Goal: Task Accomplishment & Management: Complete application form

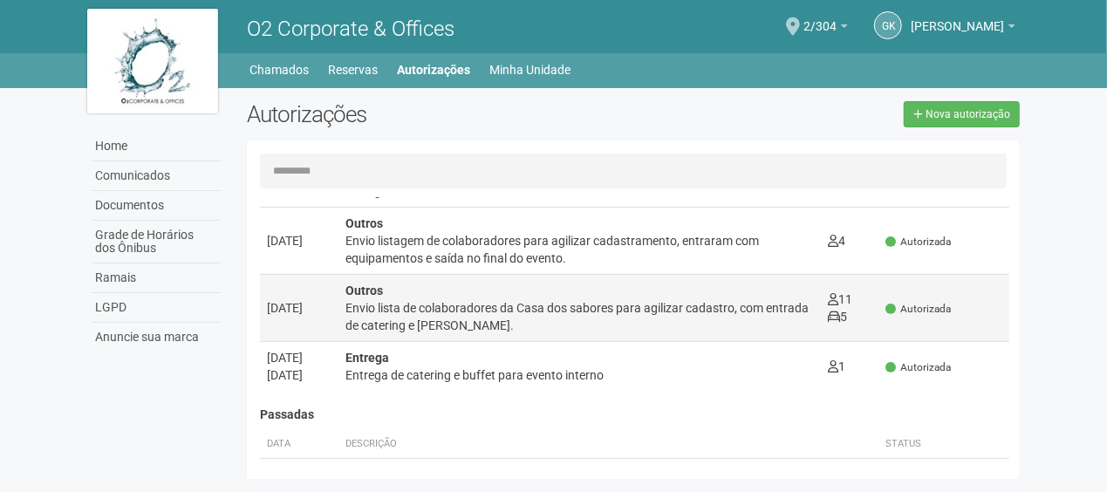
scroll to position [175, 0]
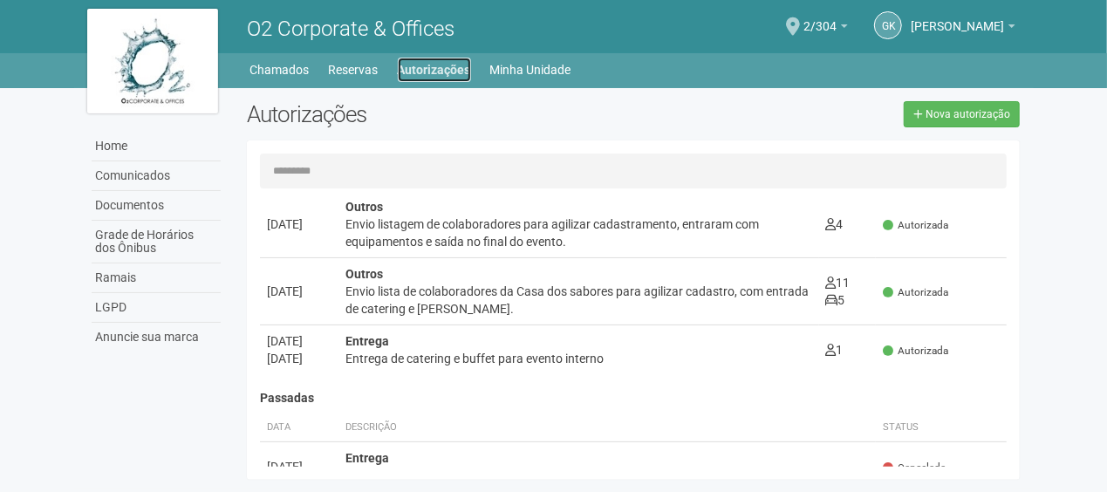
click at [440, 65] on link "Autorizações" at bounding box center [434, 70] width 73 height 24
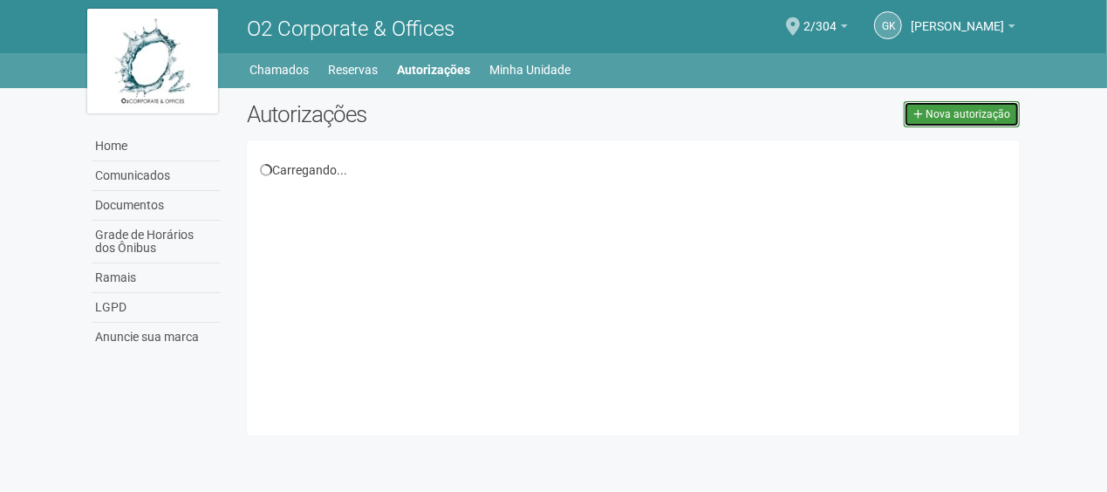
click at [983, 119] on span "Nova autorização" at bounding box center [968, 114] width 85 height 12
select select "**"
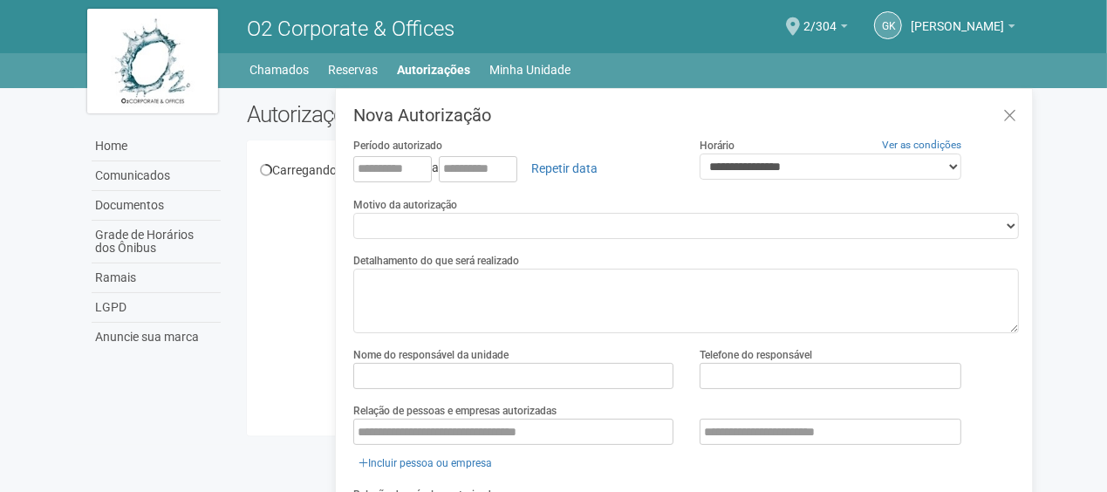
scroll to position [27, 0]
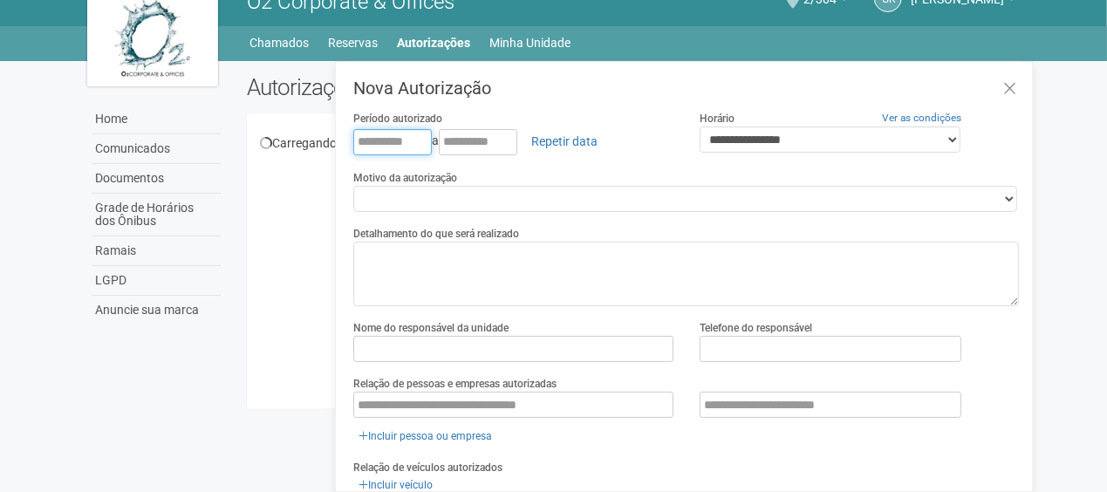
click at [370, 140] on input "text" at bounding box center [392, 142] width 79 height 26
type input "**********"
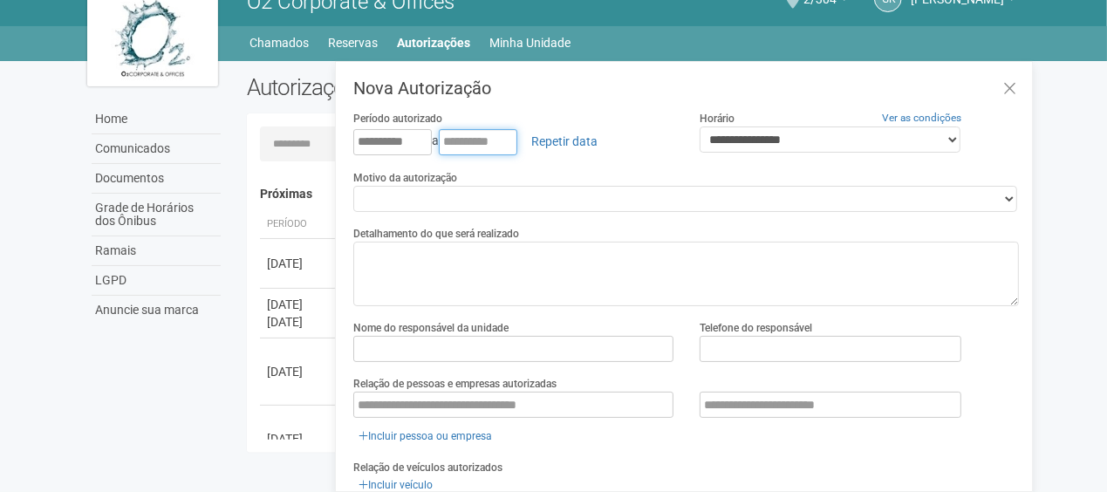
click at [456, 140] on input "text" at bounding box center [478, 142] width 79 height 26
type input "**********"
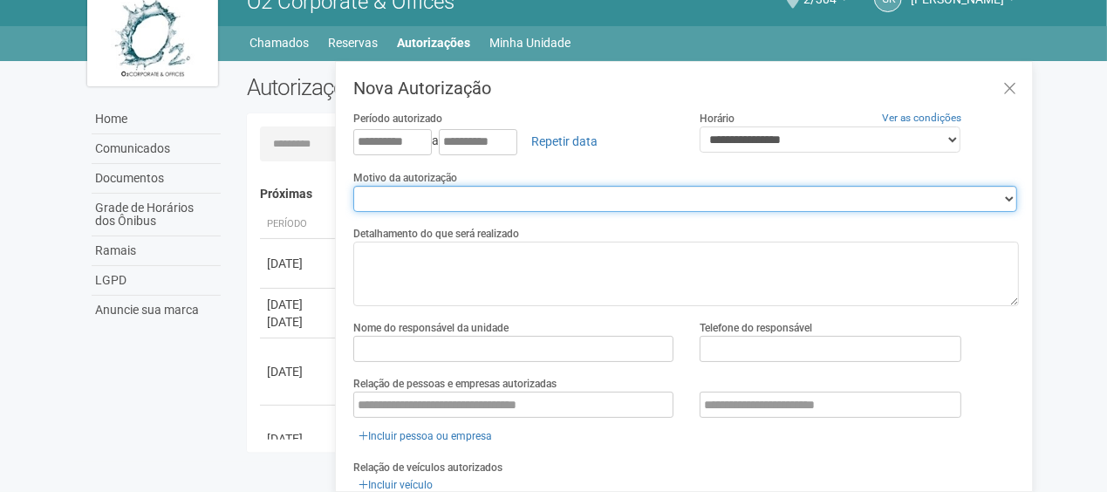
click at [443, 195] on select "**********" at bounding box center [685, 199] width 664 height 26
select select "******"
click at [353, 186] on select "**********" at bounding box center [685, 199] width 664 height 26
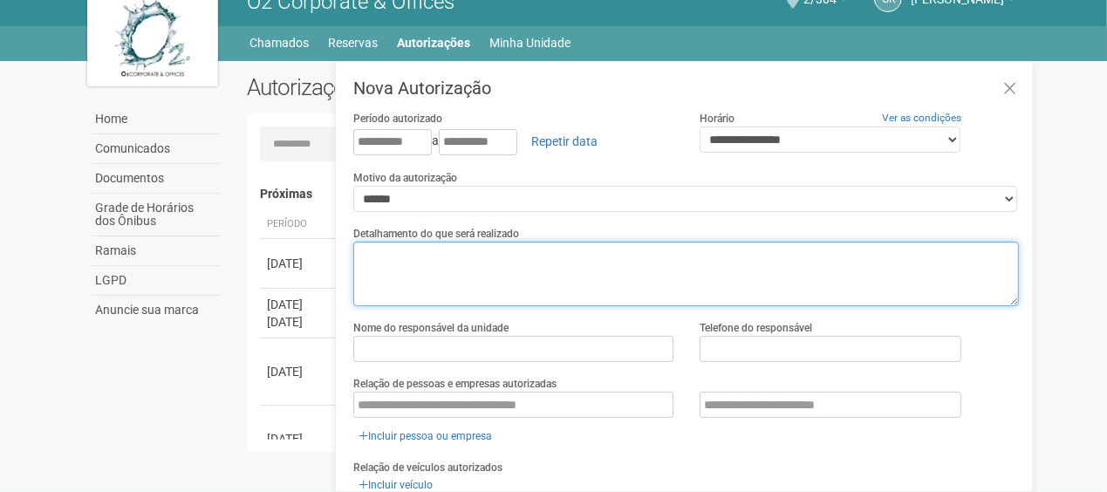
click at [407, 250] on textarea at bounding box center [686, 274] width 666 height 65
type textarea "*"
click at [503, 258] on textarea "**********" at bounding box center [686, 274] width 666 height 65
type textarea "**********"
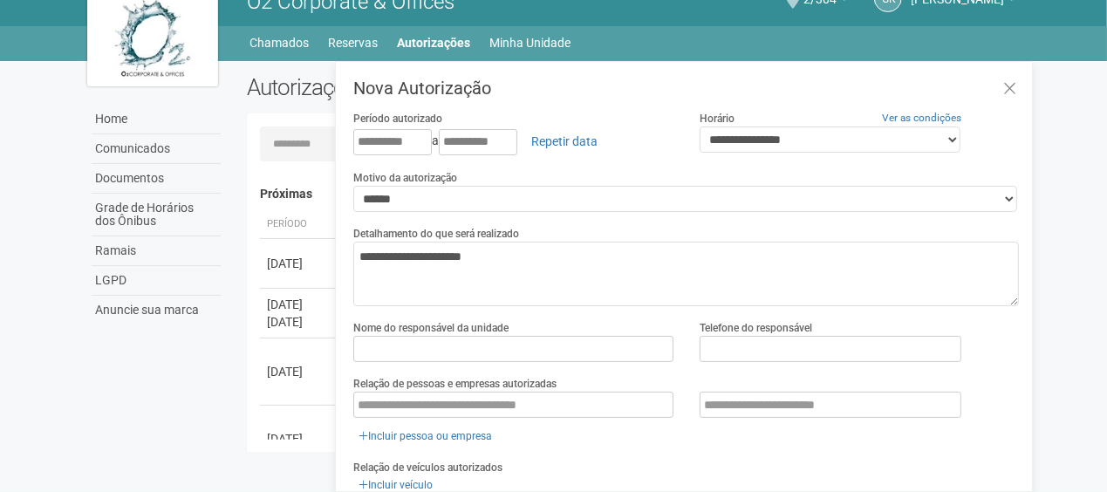
click at [424, 333] on label "Nome do responsável da unidade" at bounding box center [430, 328] width 155 height 16
click at [405, 347] on input "text" at bounding box center [513, 349] width 320 height 26
type input "**********"
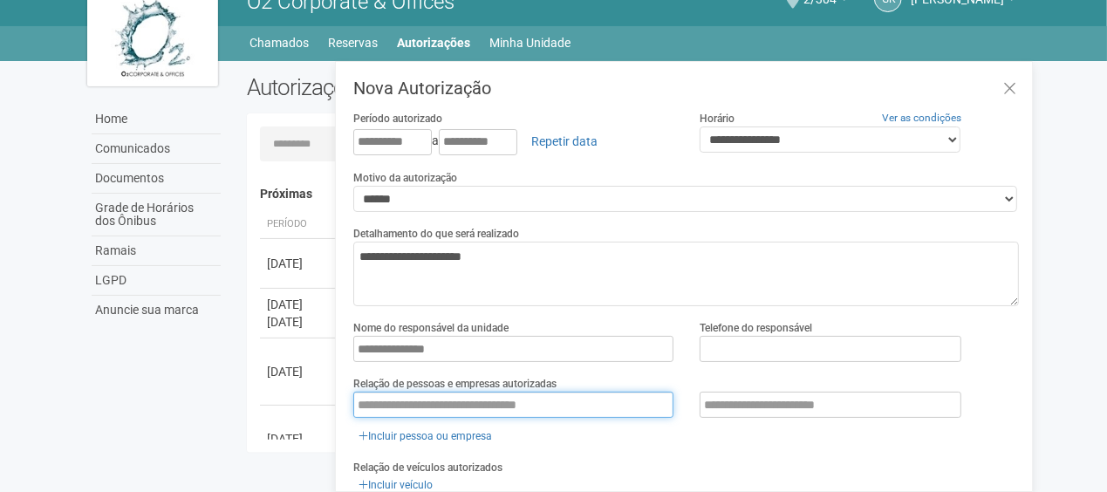
type input "**********"
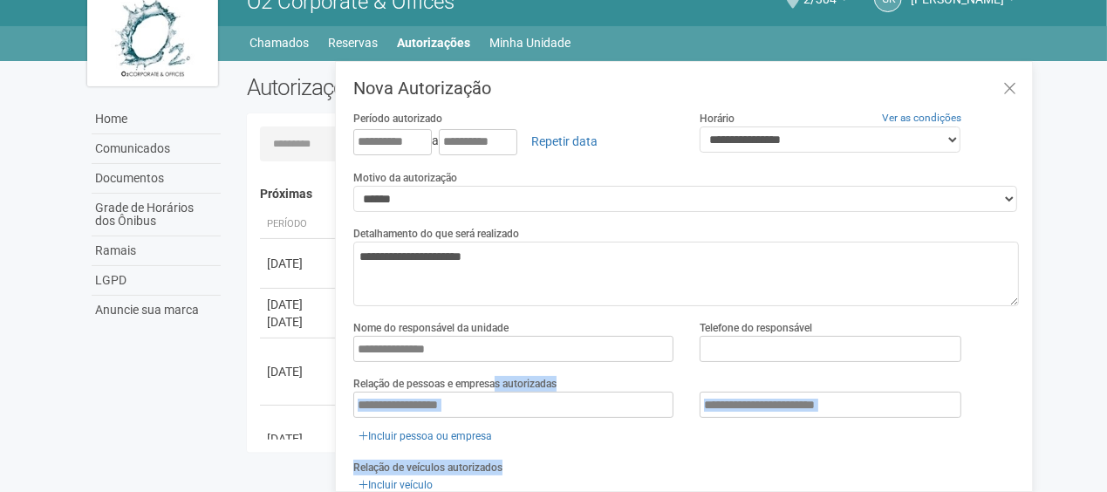
drag, startPoint x: 497, startPoint y: 392, endPoint x: 86, endPoint y: 403, distance: 412.0
click at [86, 403] on div "Home Comunicados Documentos Grade de Horários dos Ônibus Ramais LGPD Anuncie su…" at bounding box center [554, 261] width 960 height 401
drag, startPoint x: 476, startPoint y: 419, endPoint x: 484, endPoint y: 408, distance: 13.1
click at [476, 419] on div "**********" at bounding box center [686, 419] width 666 height 54
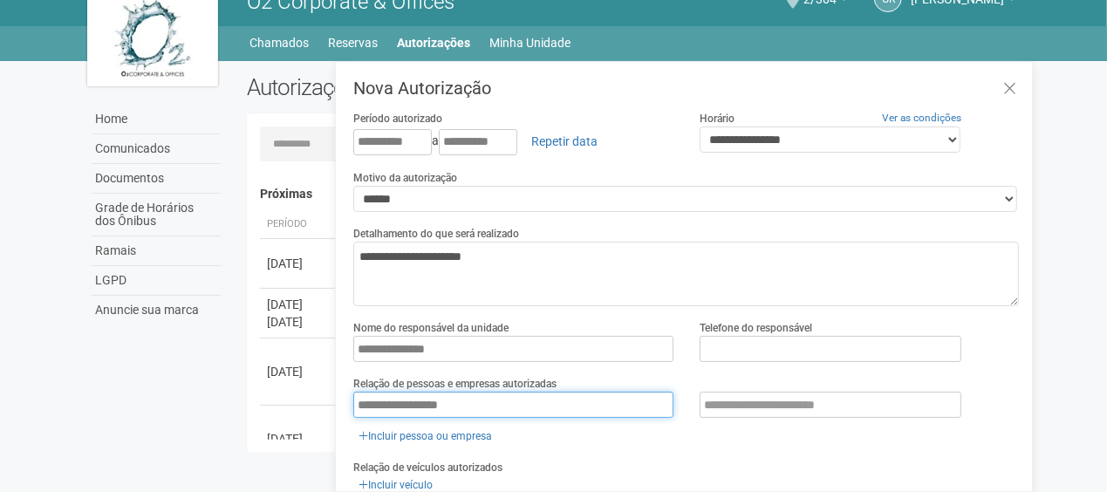
drag, startPoint x: 499, startPoint y: 411, endPoint x: 234, endPoint y: 400, distance: 265.5
click at [237, 400] on div "Autorizações Nova autorização Carregando... Nenhuma autorização foi solicitada …" at bounding box center [634, 267] width 800 height 387
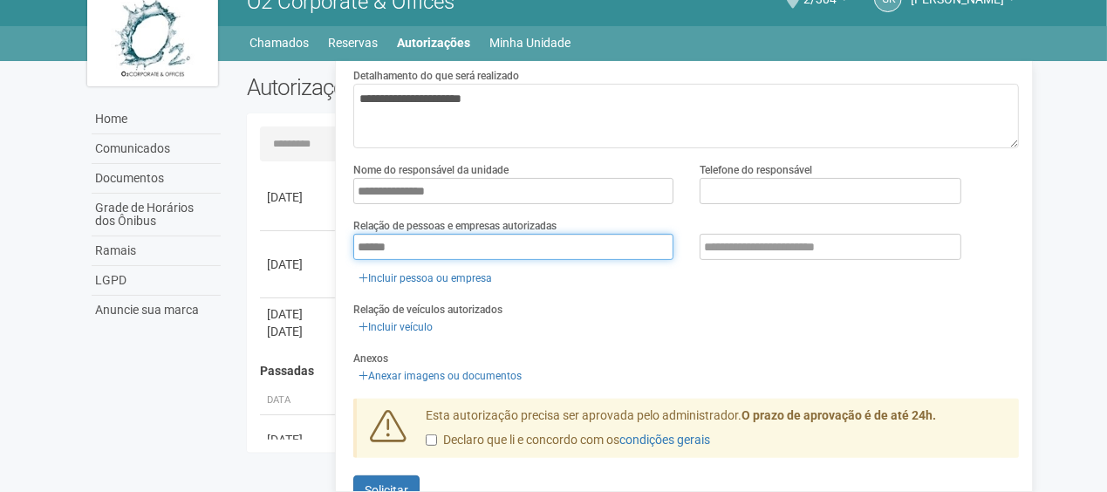
scroll to position [199, 0]
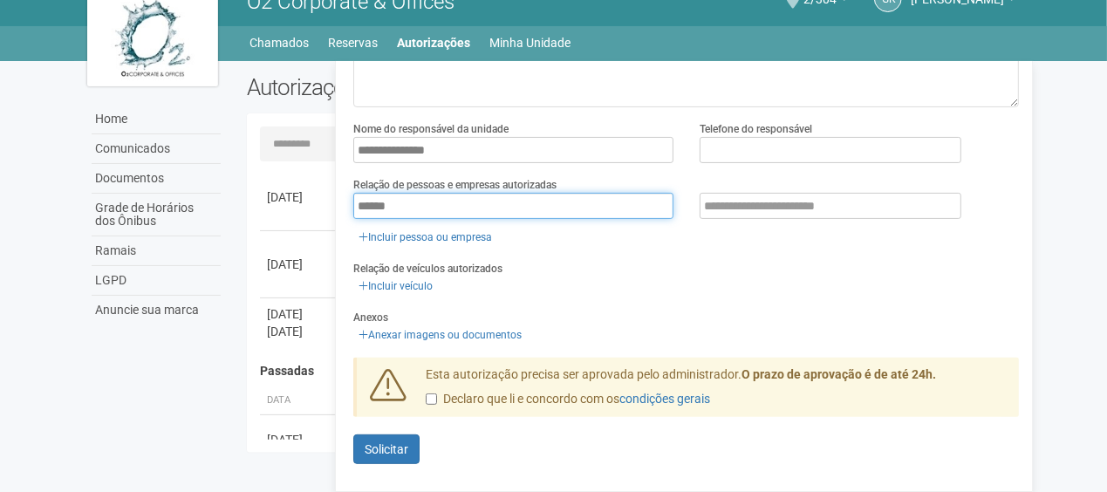
type input "******"
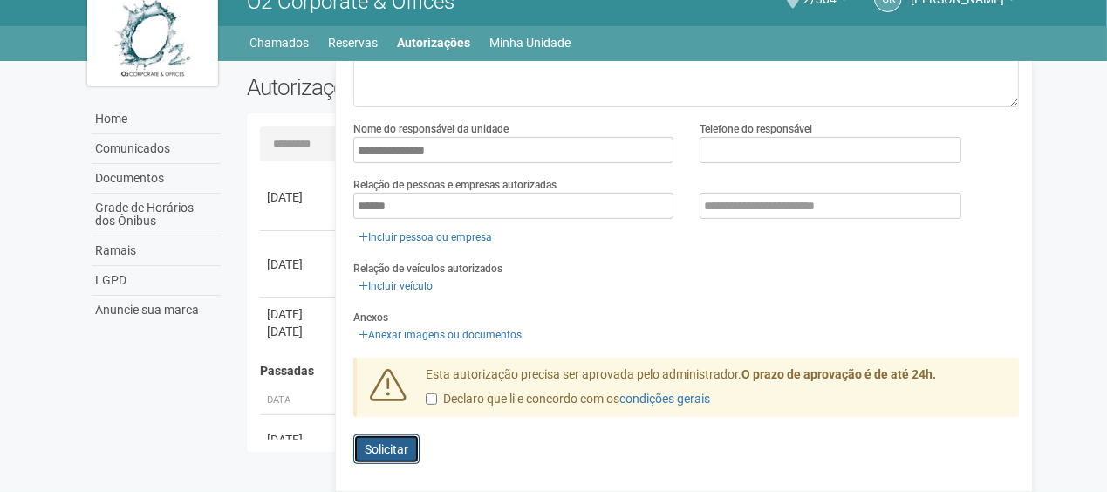
click at [399, 442] on span "Solicitar" at bounding box center [387, 449] width 44 height 14
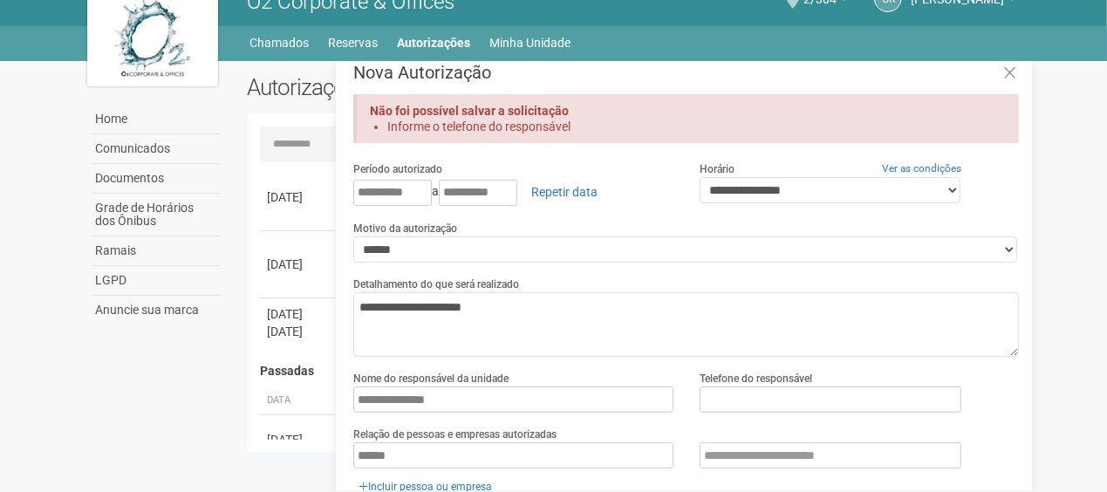
scroll to position [0, 0]
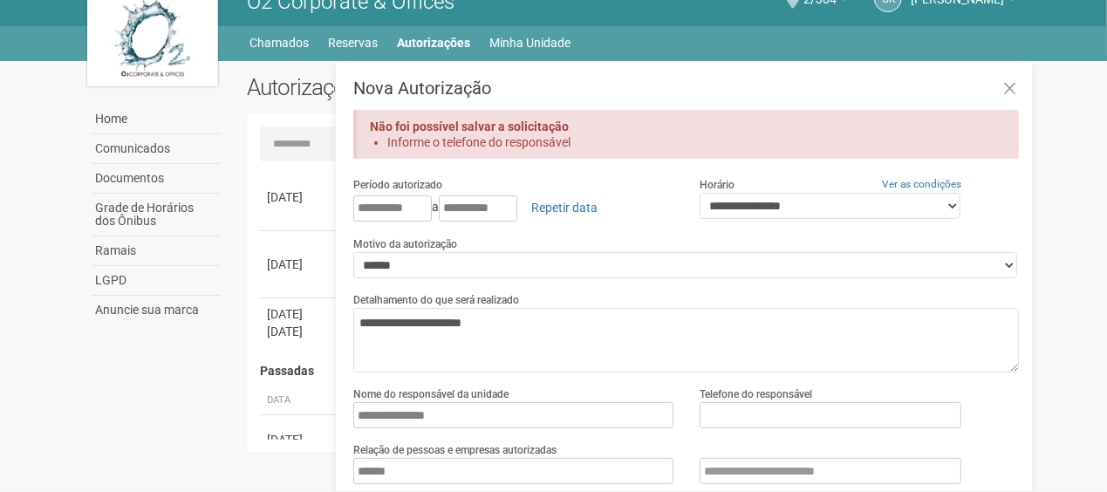
click at [754, 434] on div "**********" at bounding box center [686, 414] width 692 height 56
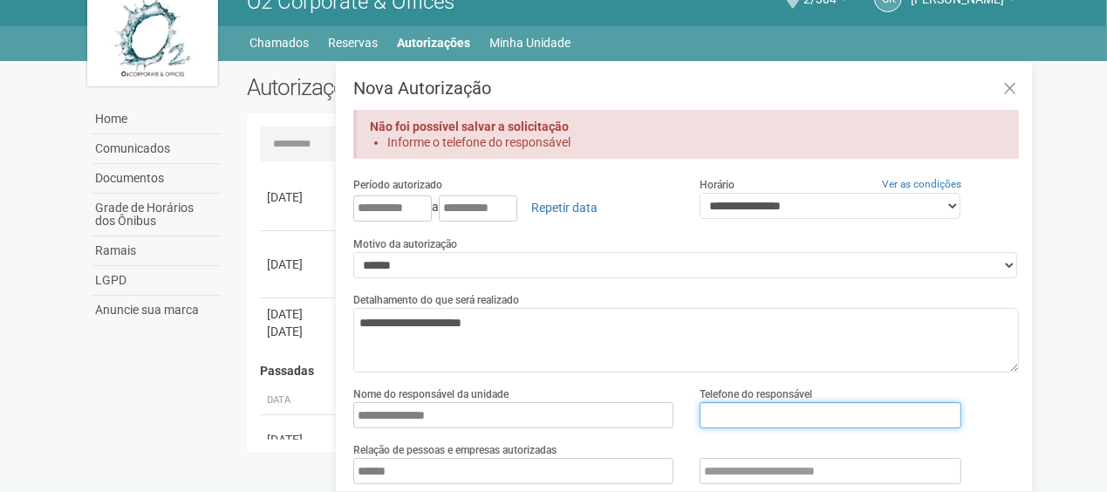
click at [754, 418] on input "text" at bounding box center [831, 415] width 262 height 26
type input "*********"
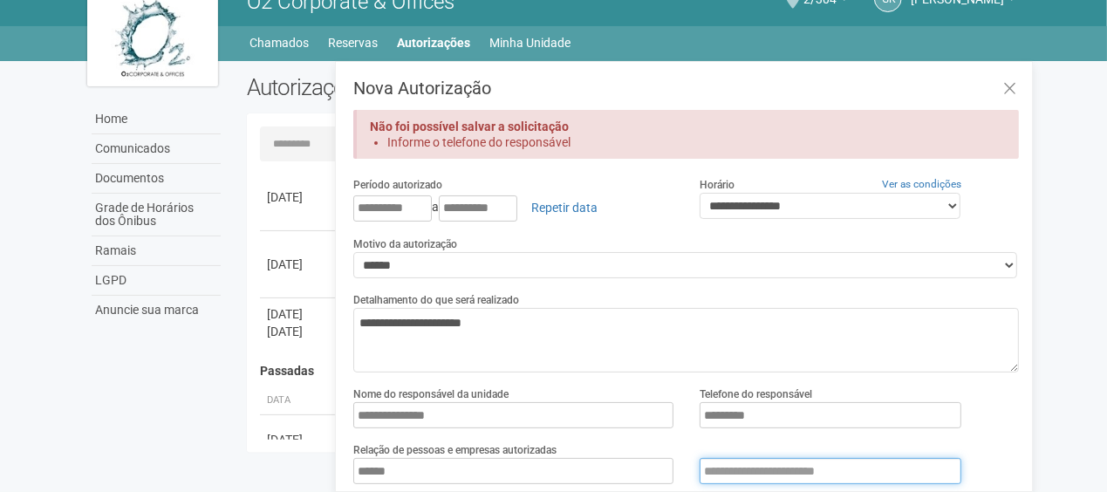
type input "**********"
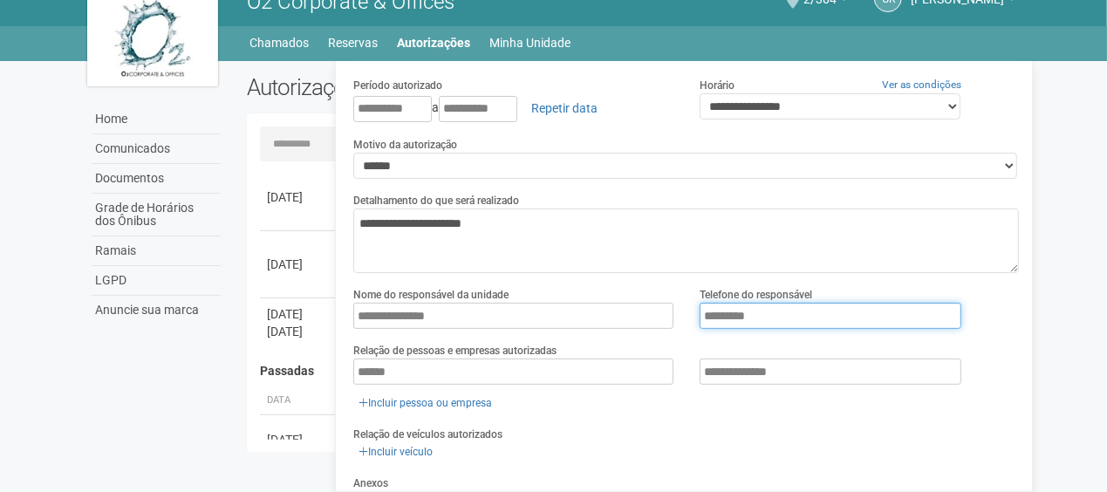
scroll to position [262, 0]
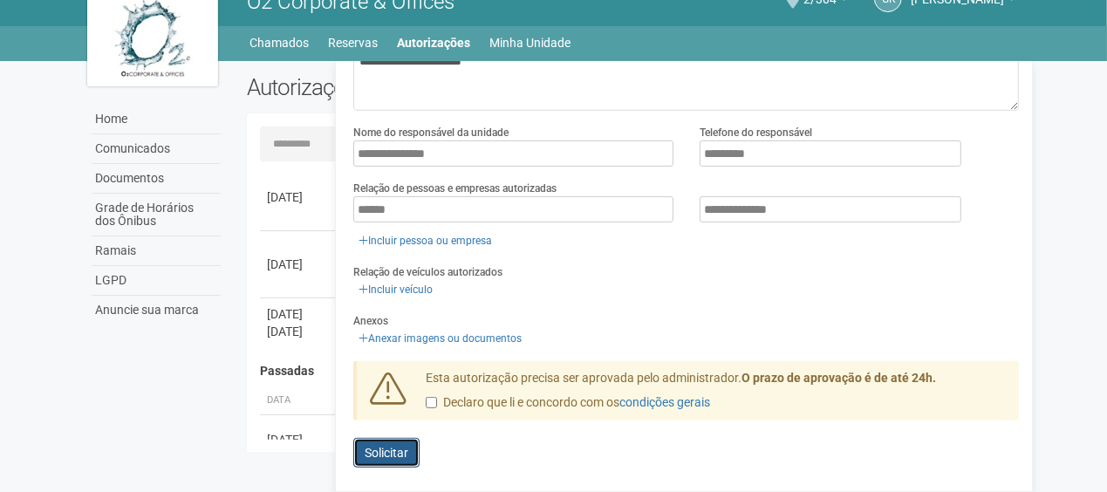
click at [407, 446] on span "Solicitar" at bounding box center [387, 453] width 44 height 14
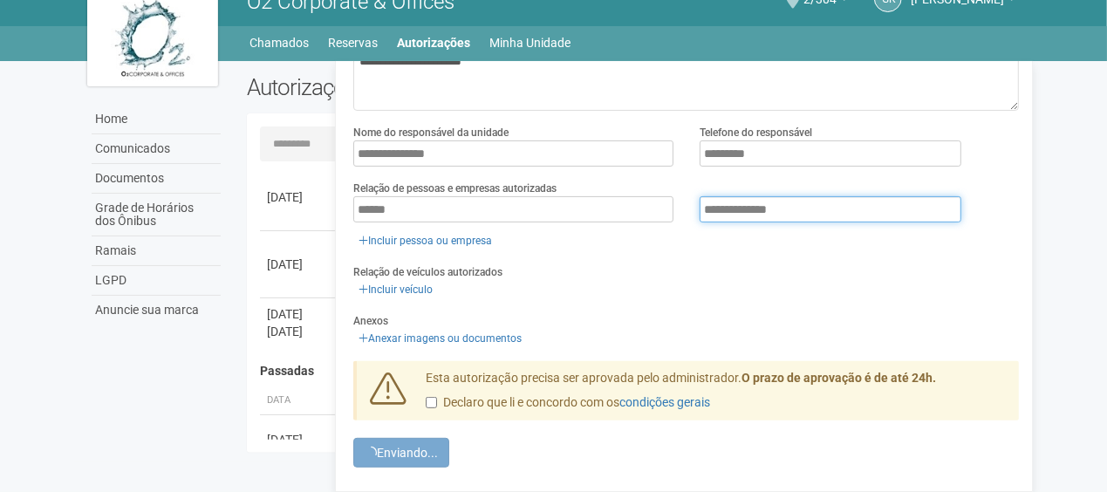
drag, startPoint x: 808, startPoint y: 218, endPoint x: 695, endPoint y: 238, distance: 115.2
click at [695, 238] on div "**********" at bounding box center [686, 223] width 666 height 54
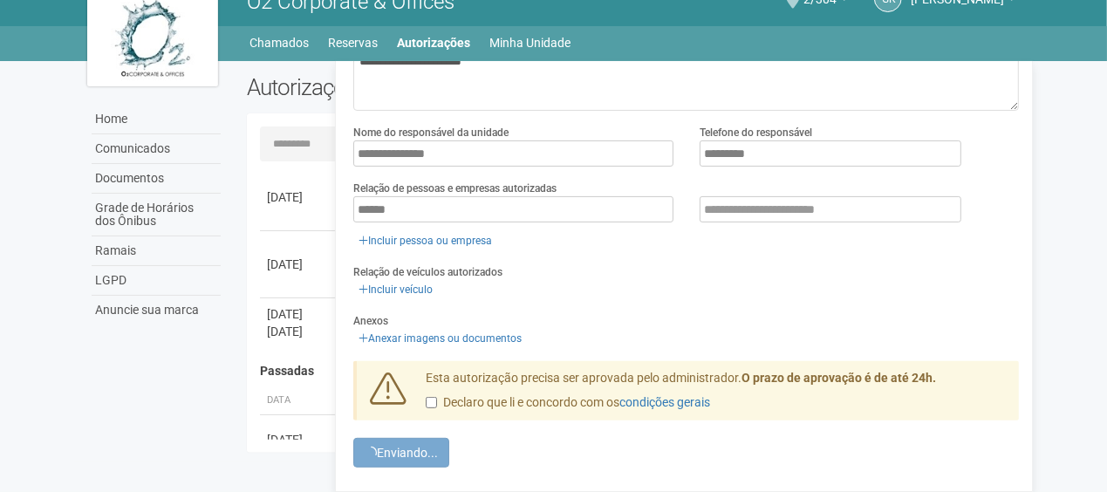
click at [415, 449] on div "Enviando... Solicitar" at bounding box center [686, 453] width 666 height 30
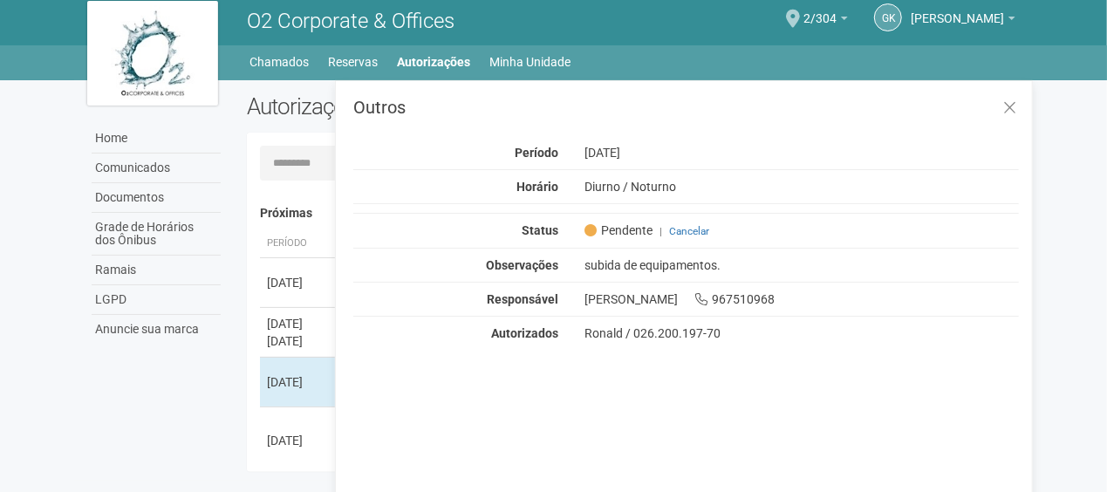
scroll to position [0, 0]
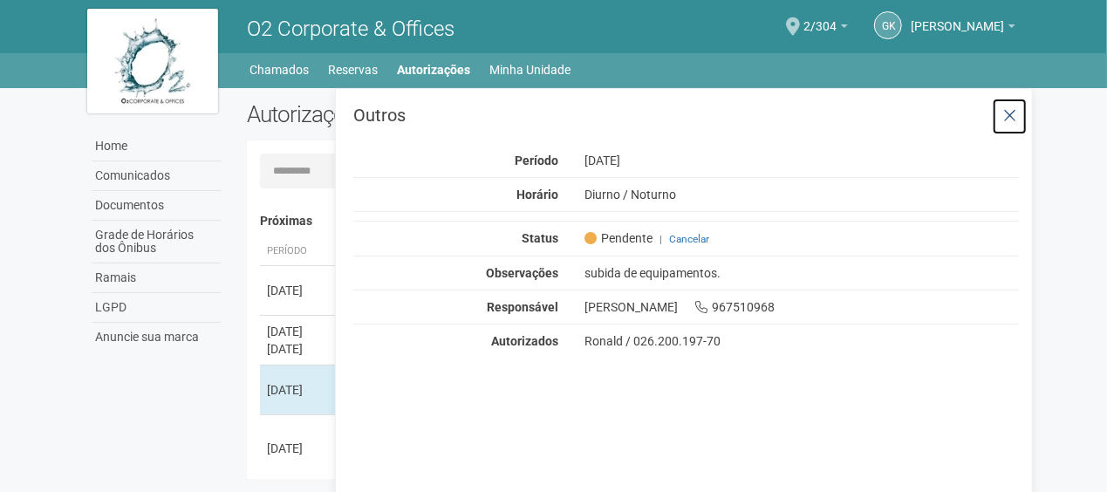
click at [1002, 98] on button at bounding box center [1010, 117] width 36 height 38
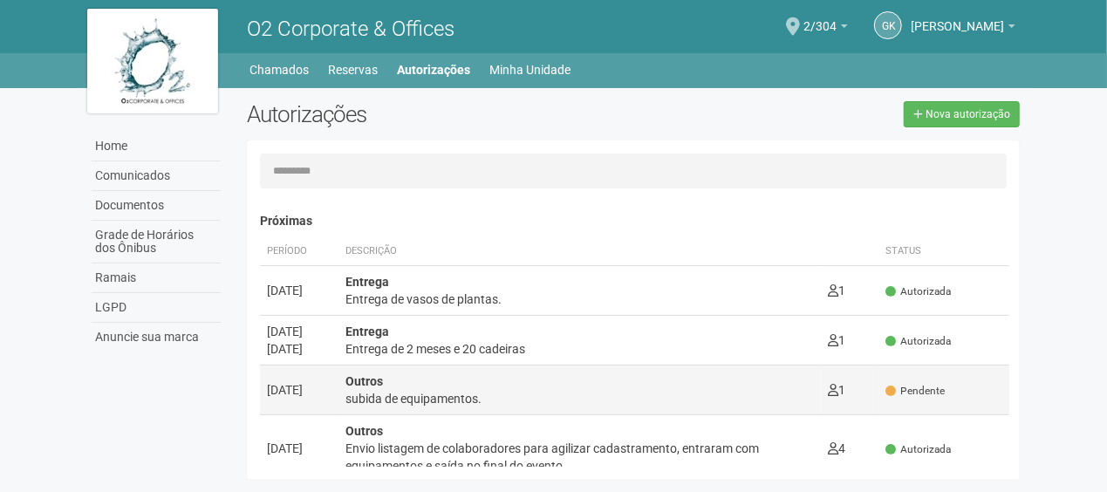
click at [872, 391] on td "1 0" at bounding box center [850, 390] width 58 height 50
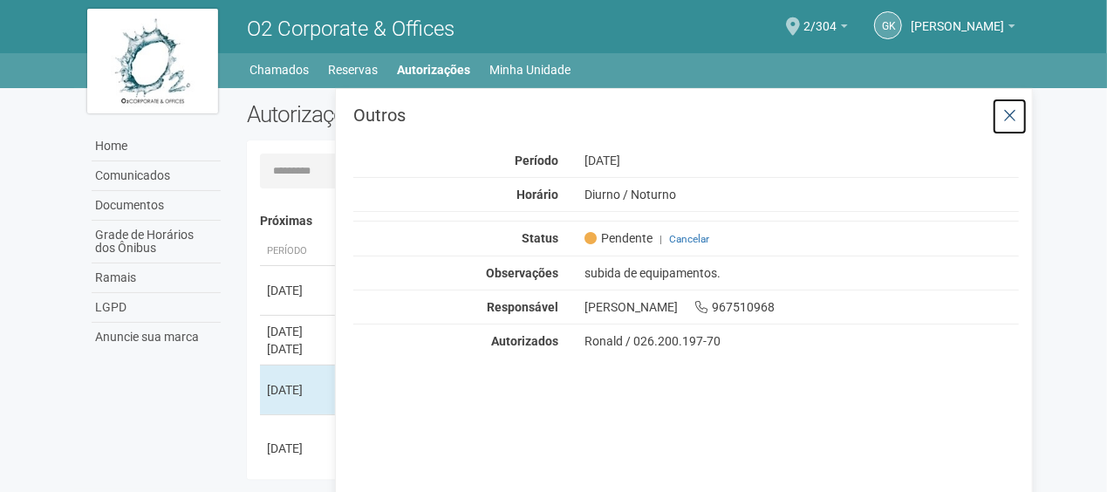
click at [1011, 117] on icon at bounding box center [1010, 115] width 13 height 17
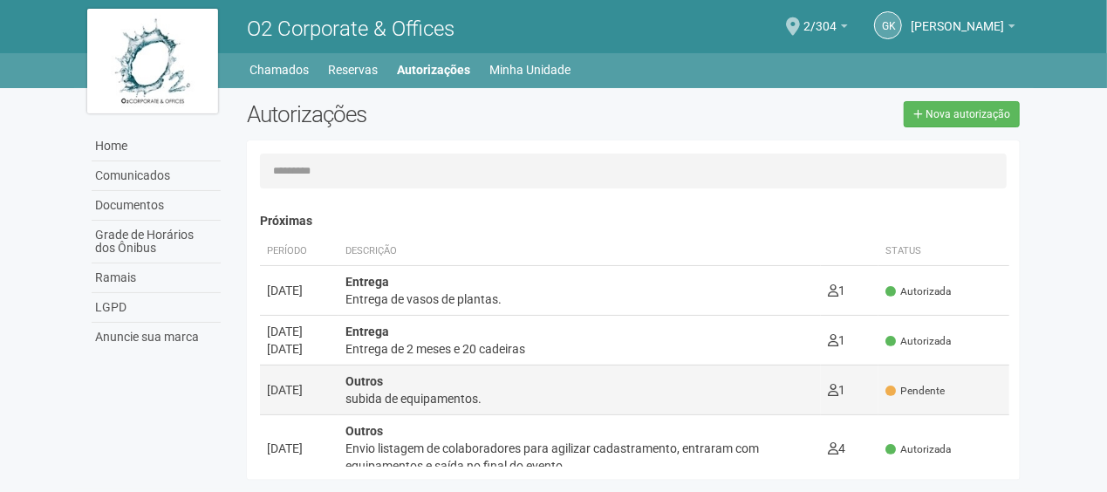
click at [910, 390] on span "Pendente" at bounding box center [915, 391] width 59 height 15
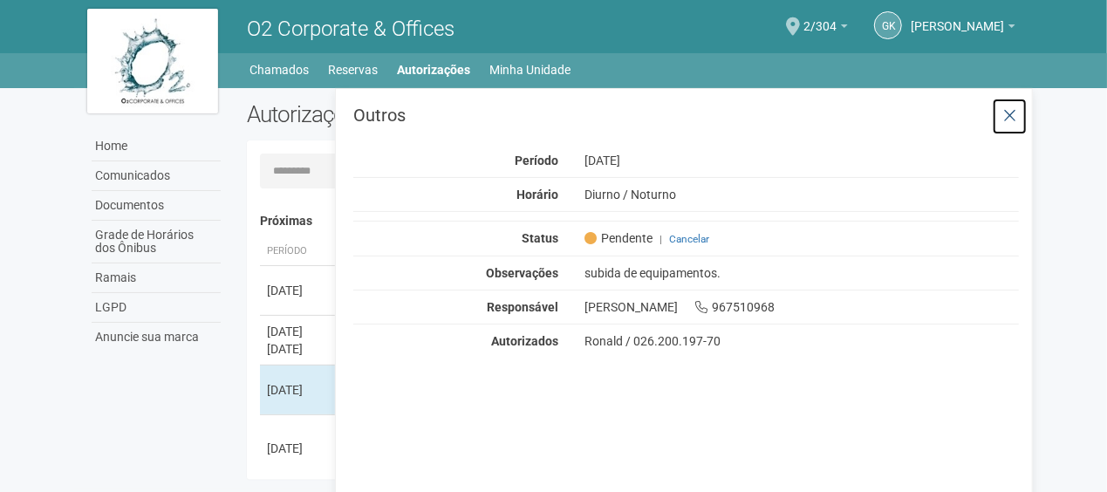
click at [1012, 115] on icon at bounding box center [1010, 115] width 13 height 17
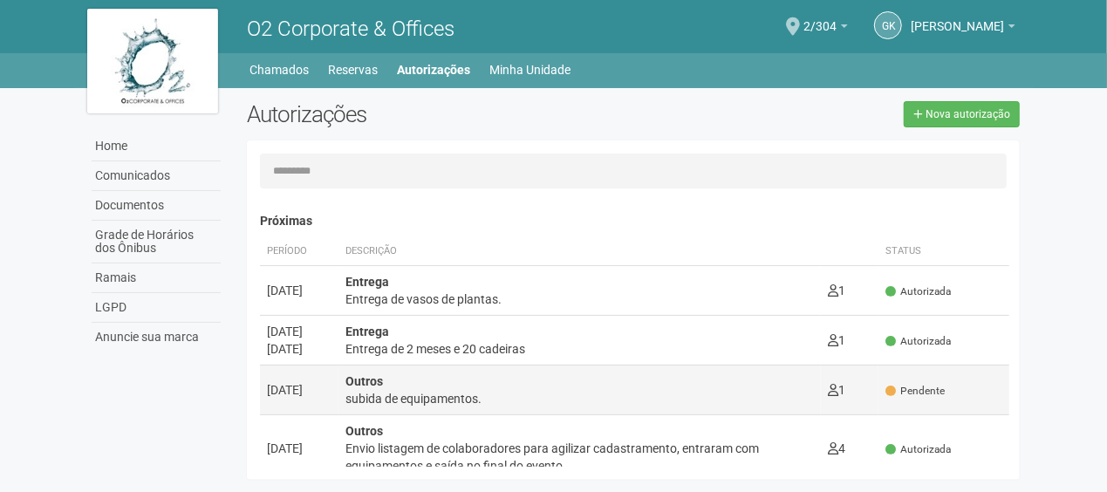
click at [887, 396] on span "Pendente" at bounding box center [915, 391] width 59 height 15
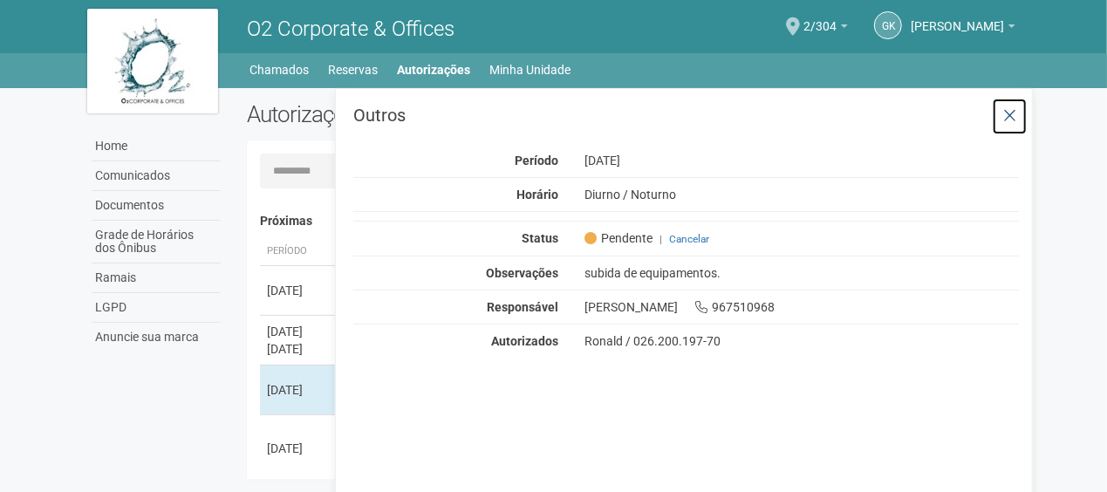
click at [1002, 117] on button at bounding box center [1010, 117] width 36 height 38
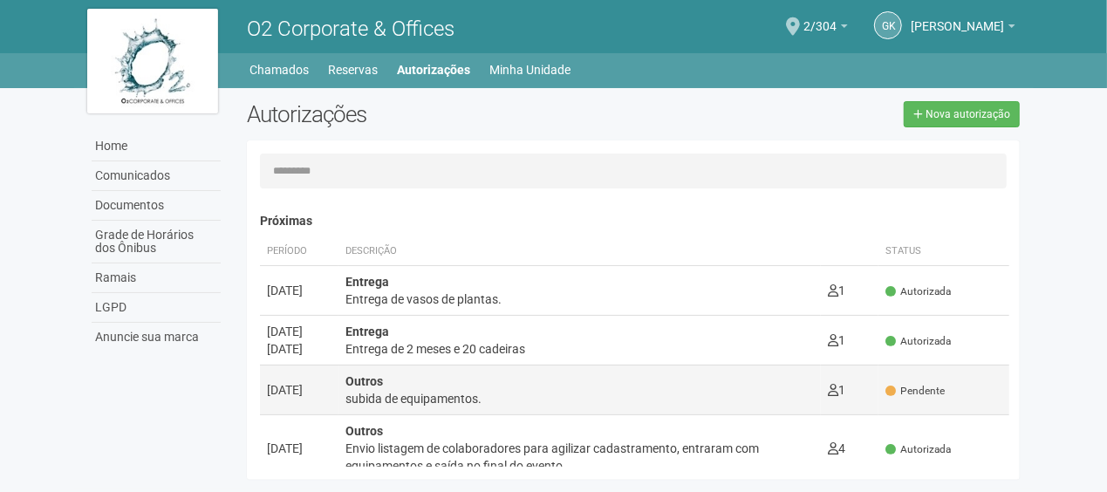
click at [911, 387] on span "Pendente" at bounding box center [915, 391] width 59 height 15
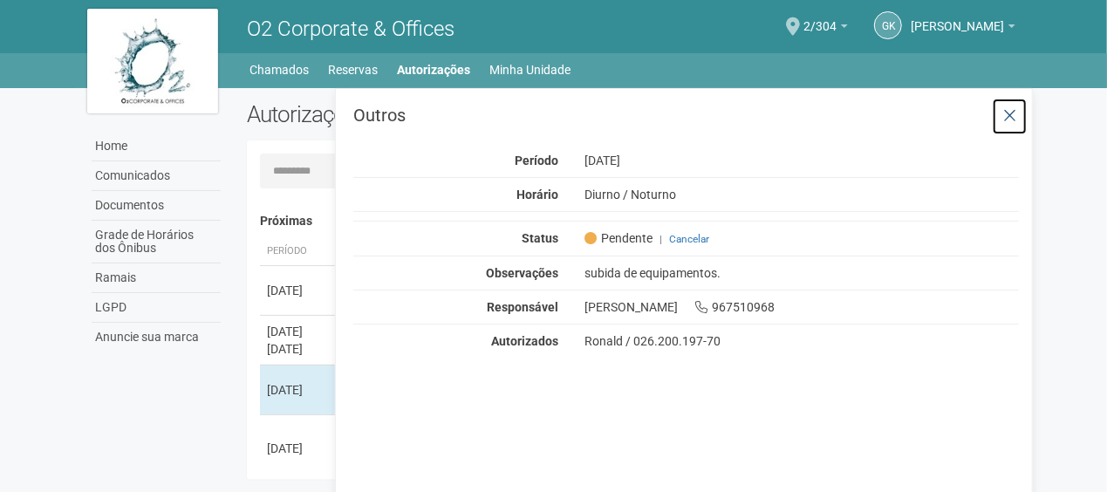
click at [1013, 112] on icon at bounding box center [1010, 115] width 13 height 17
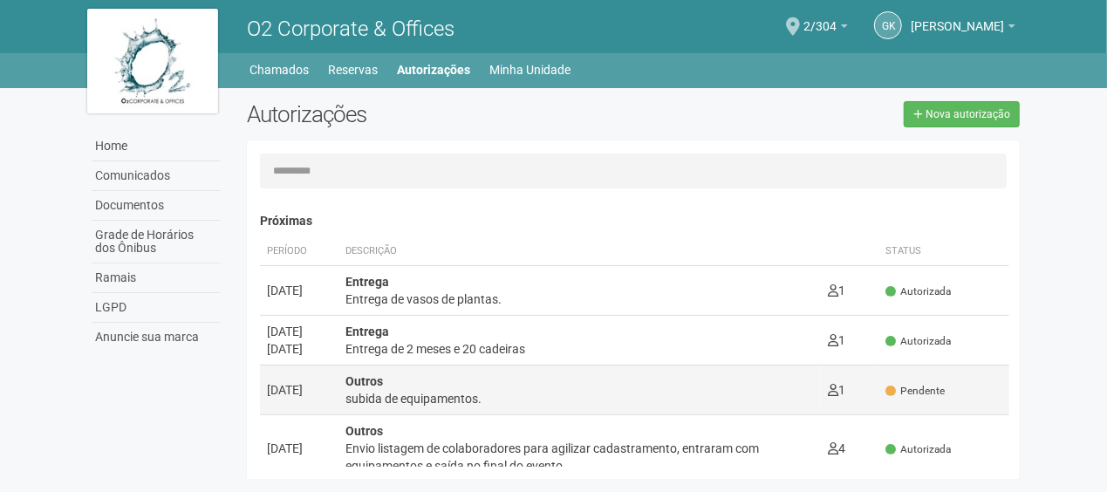
click at [879, 388] on td "Pendente" at bounding box center [944, 390] width 131 height 50
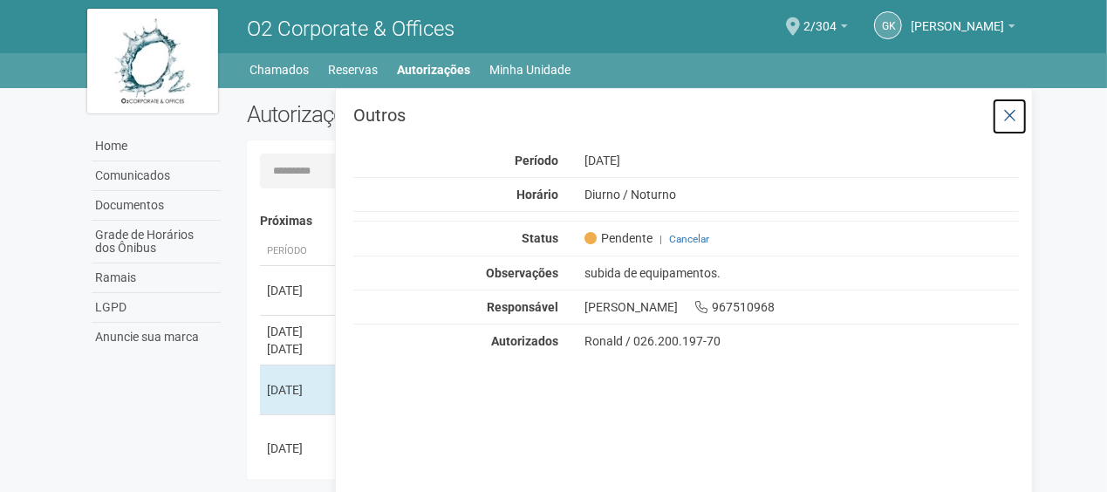
click at [1012, 113] on icon at bounding box center [1010, 115] width 13 height 17
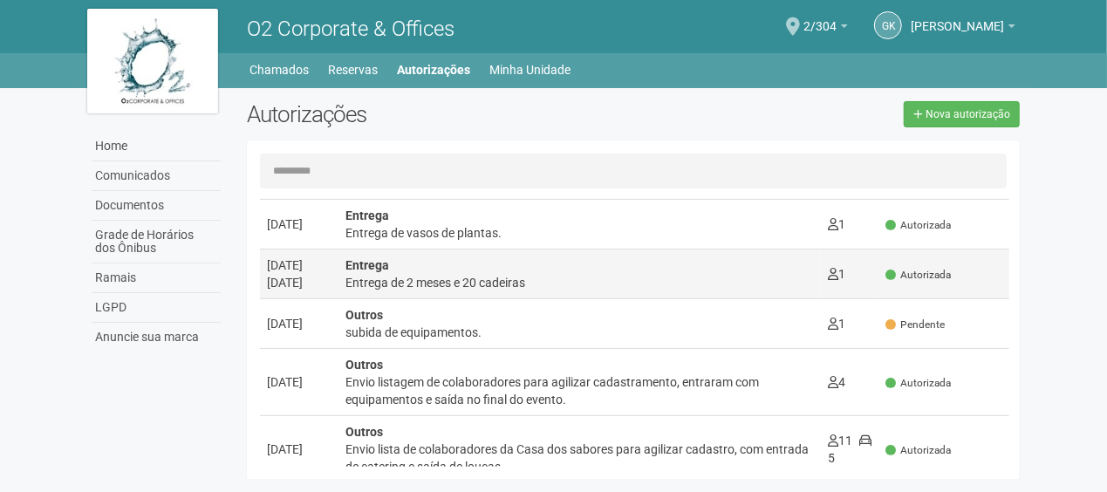
scroll to position [175, 0]
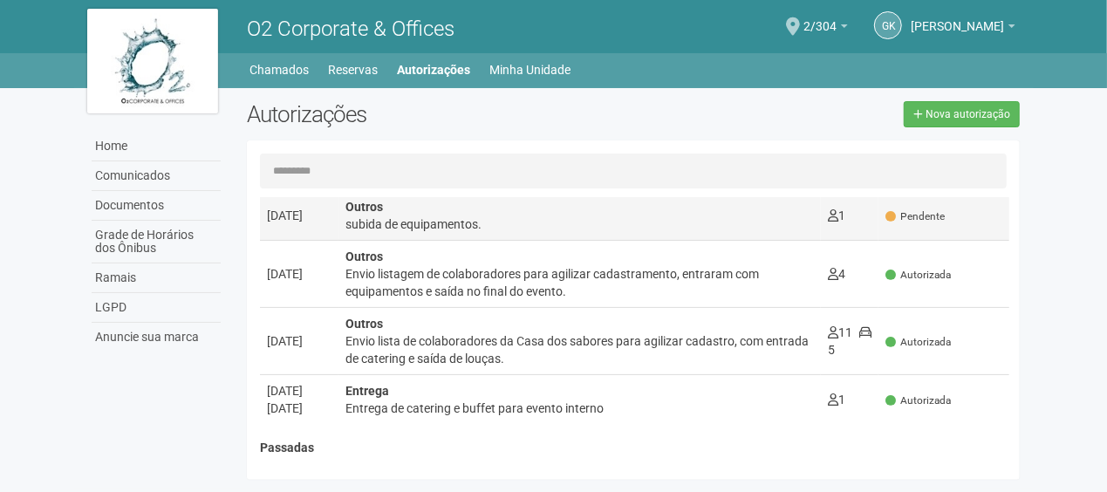
click at [929, 209] on span "Pendente" at bounding box center [915, 216] width 59 height 15
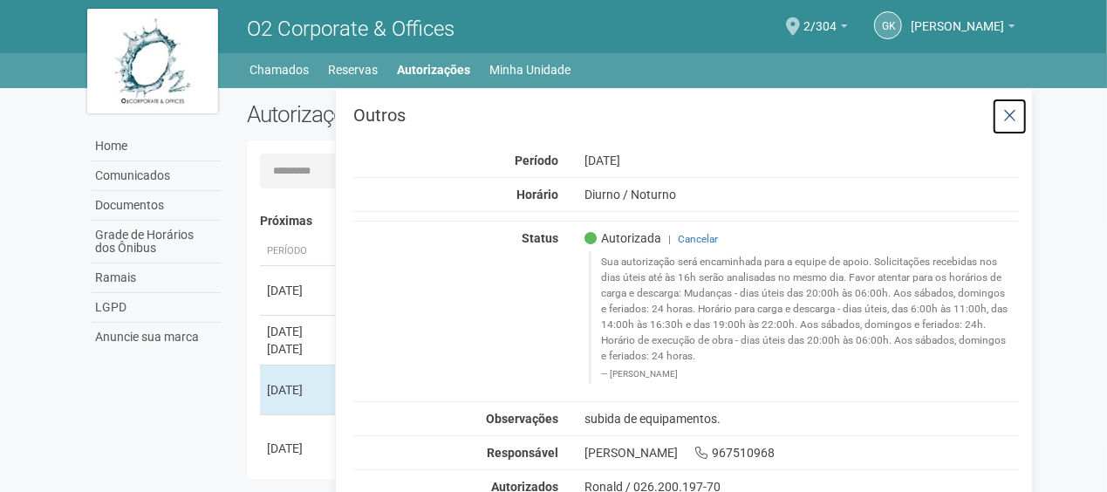
click at [1009, 119] on icon at bounding box center [1010, 115] width 13 height 17
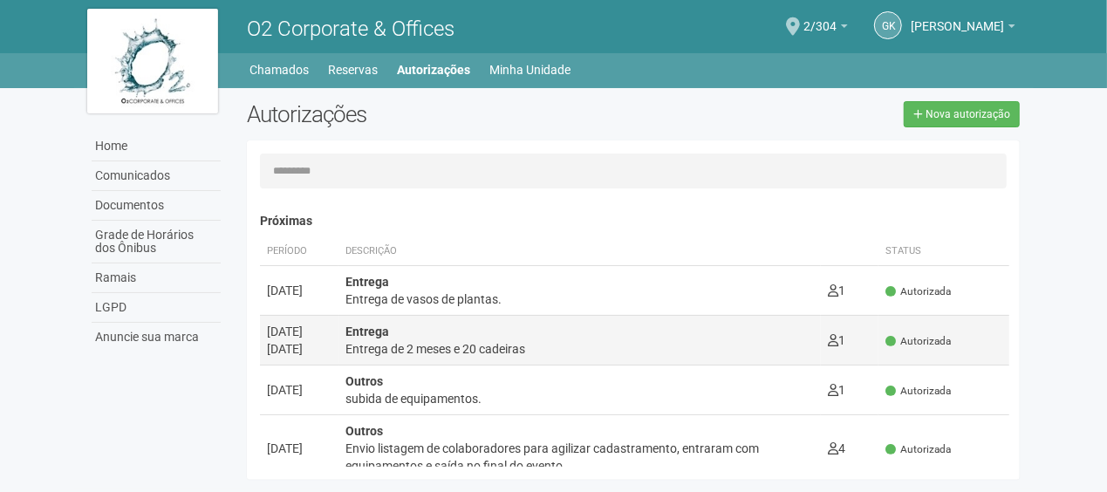
click at [469, 335] on div "Entrega Entrega de 2 meses e 20 cadeiras" at bounding box center [580, 340] width 469 height 35
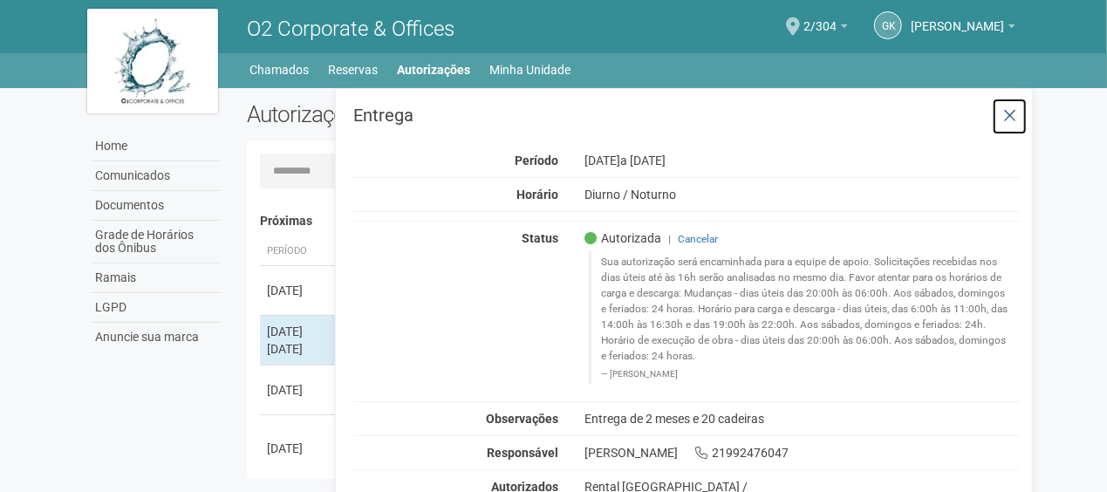
click at [1017, 113] on icon at bounding box center [1010, 115] width 13 height 17
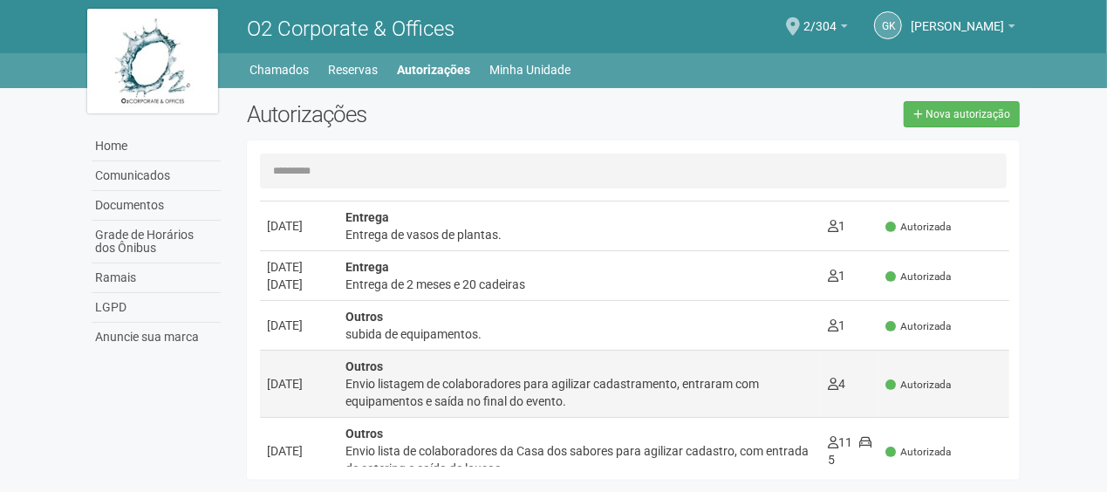
scroll to position [87, 0]
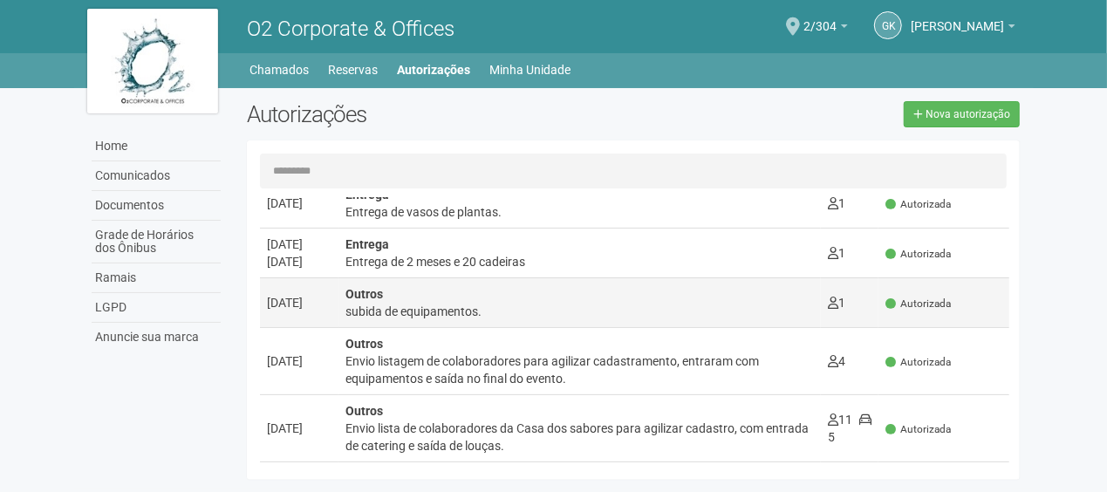
click at [448, 320] on td "Outros subida de equipamentos. 1 0" at bounding box center [580, 303] width 483 height 50
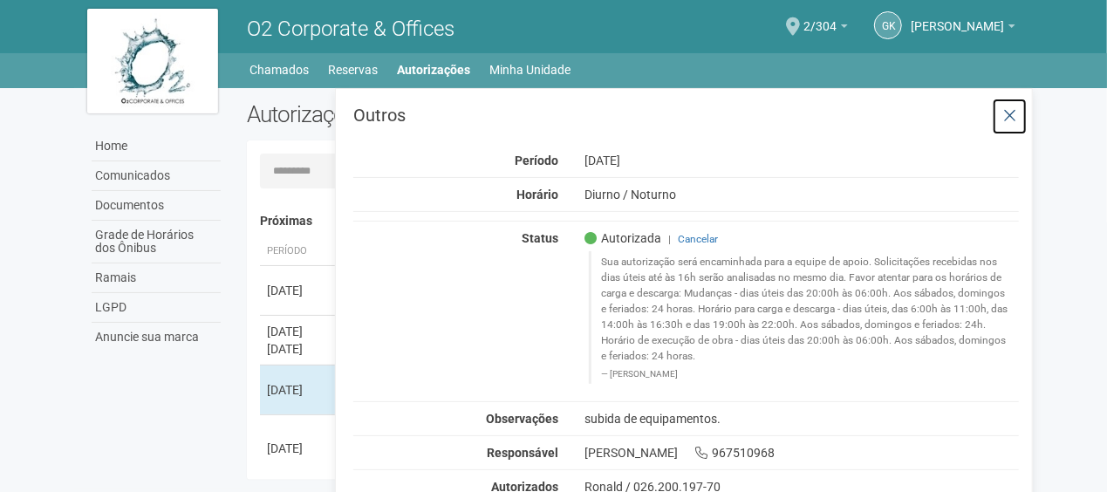
click at [1011, 123] on icon at bounding box center [1010, 115] width 13 height 17
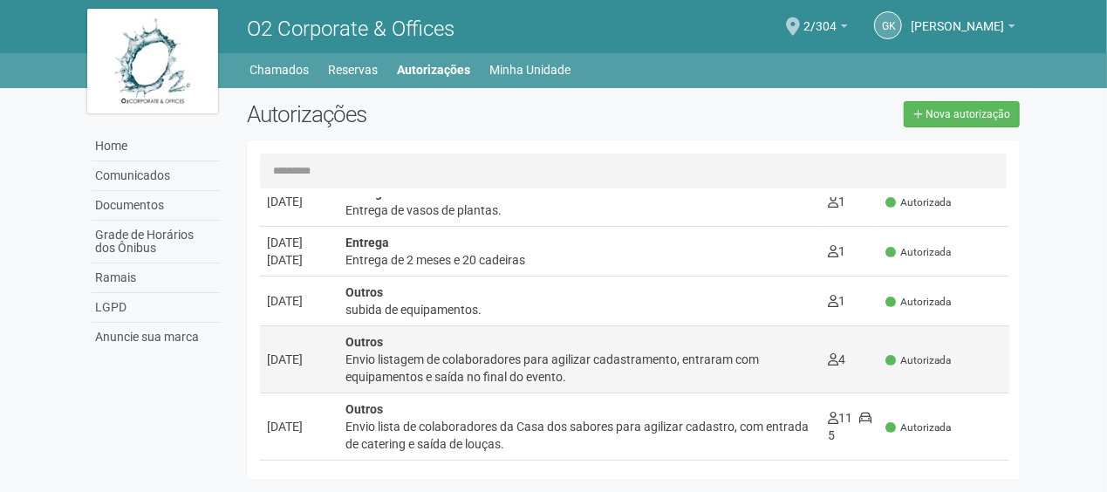
scroll to position [87, 0]
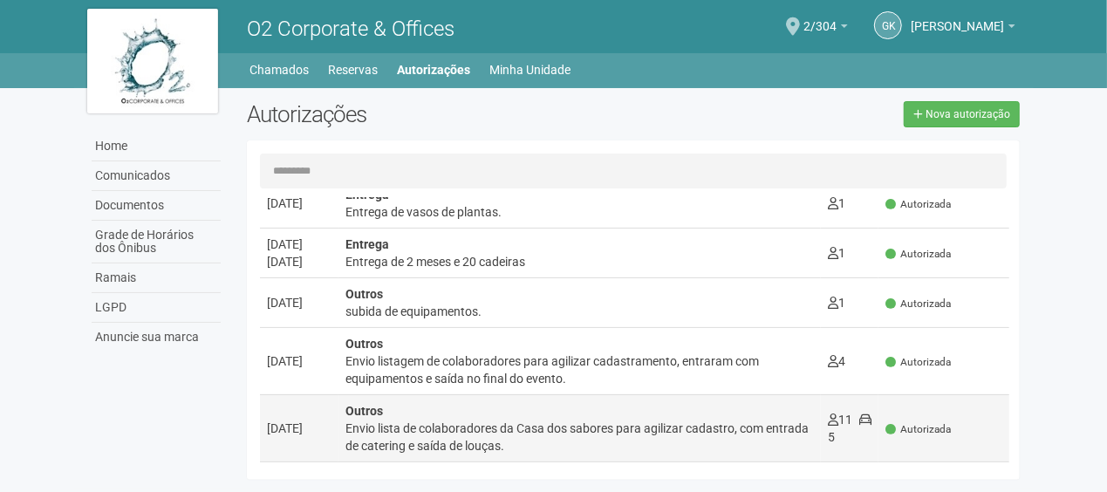
click at [436, 415] on div "Outros Envio lista de colaboradores da Casa dos sabores para agilizar cadastro,…" at bounding box center [580, 428] width 469 height 52
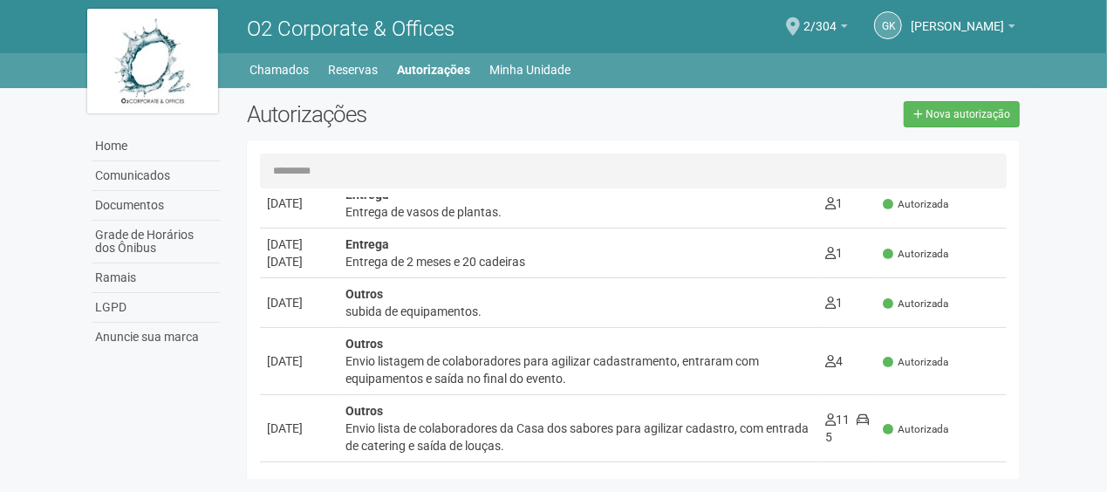
scroll to position [0, 0]
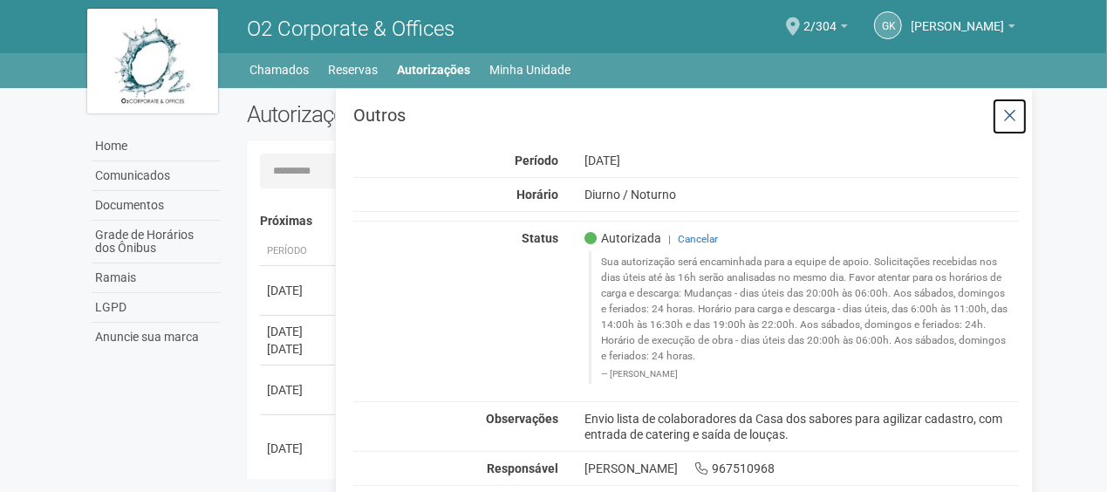
click at [1004, 115] on icon at bounding box center [1010, 115] width 13 height 17
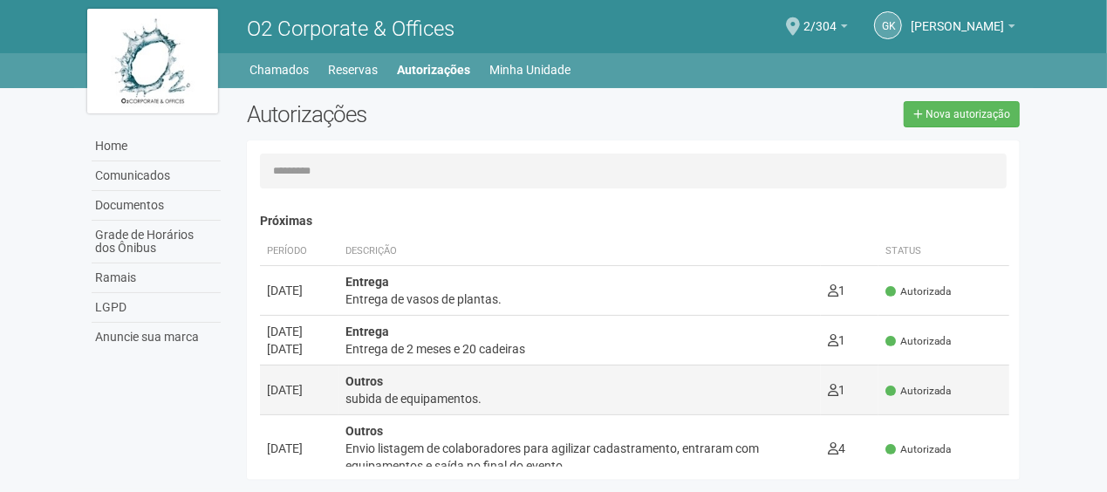
click at [538, 391] on div "subida de equipamentos." at bounding box center [580, 398] width 469 height 17
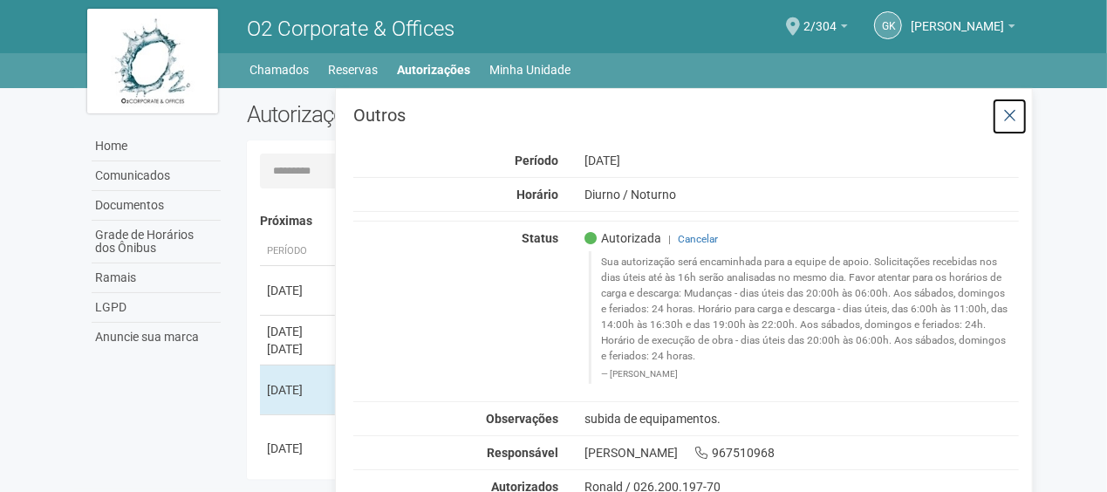
click at [1023, 115] on button at bounding box center [1010, 117] width 36 height 38
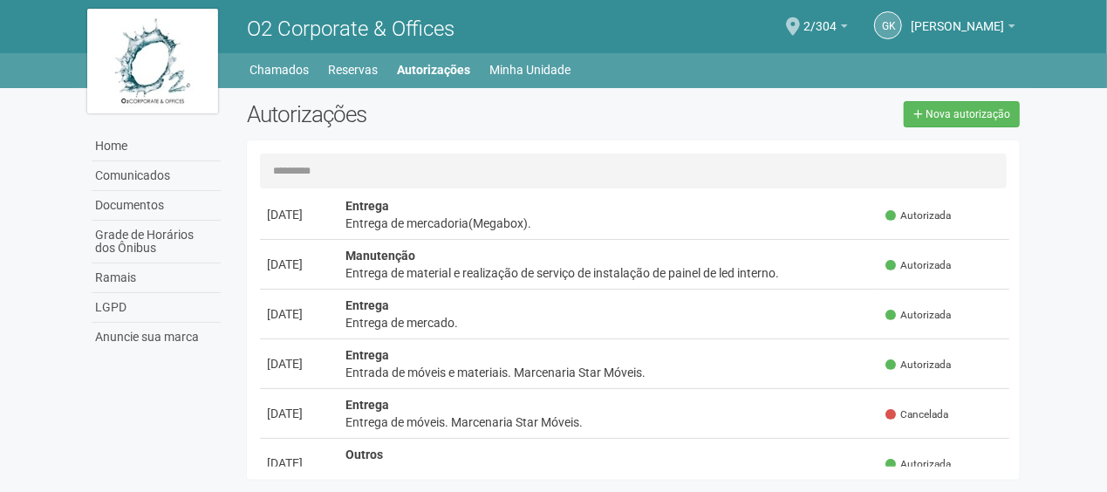
scroll to position [2443, 0]
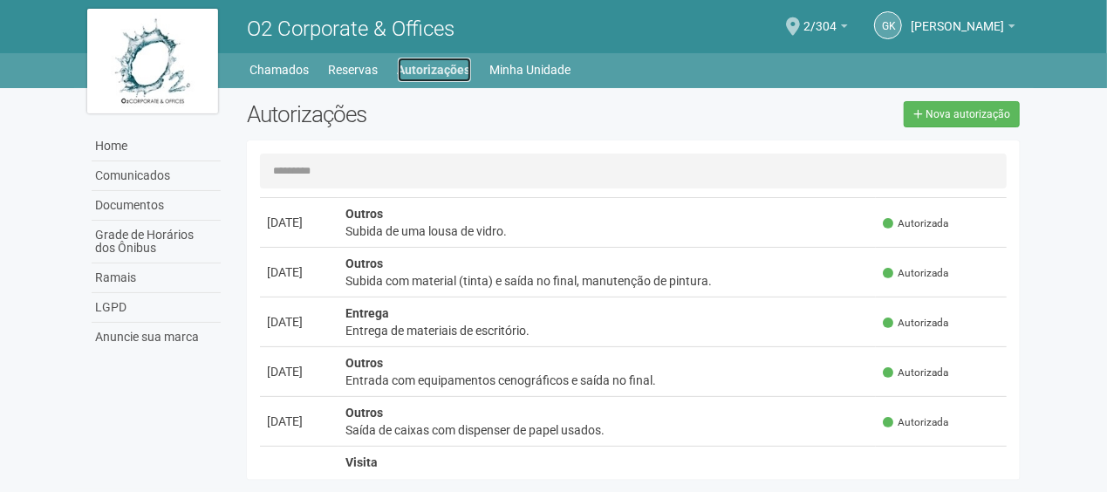
click at [429, 66] on link "Autorizações" at bounding box center [434, 70] width 73 height 24
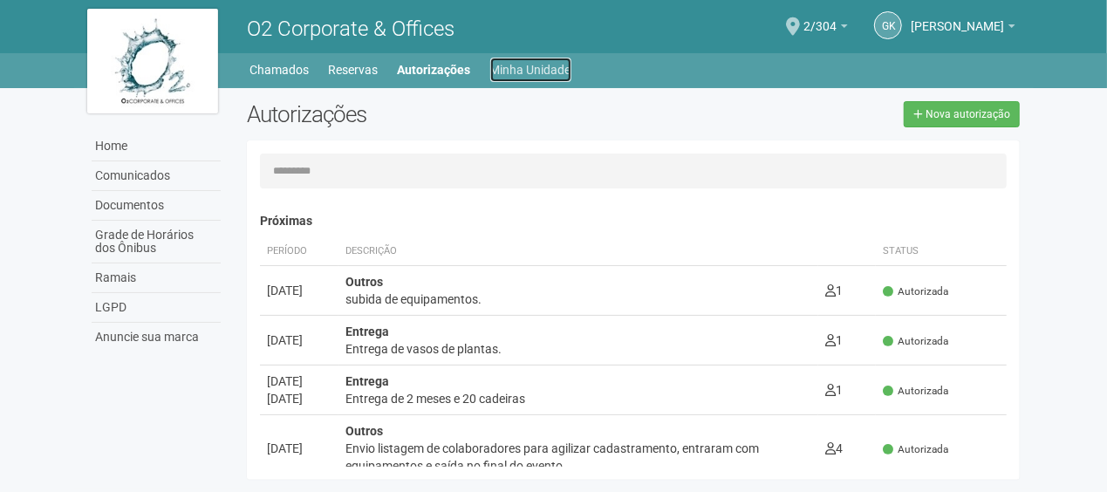
click at [516, 72] on link "Minha Unidade" at bounding box center [530, 70] width 81 height 24
click at [450, 88] on div "Home Comunicados Documentos Grade de Horários dos Ônibus Ramais LGPD Anuncie su…" at bounding box center [554, 288] width 960 height 401
click at [333, 66] on link "Reservas" at bounding box center [354, 70] width 50 height 24
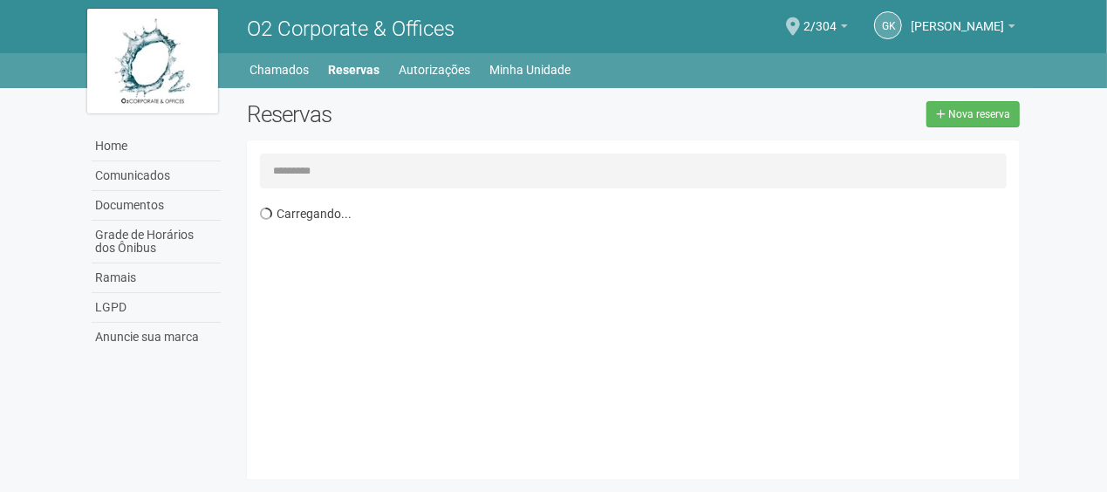
click at [291, 69] on link "Chamados" at bounding box center [279, 70] width 59 height 24
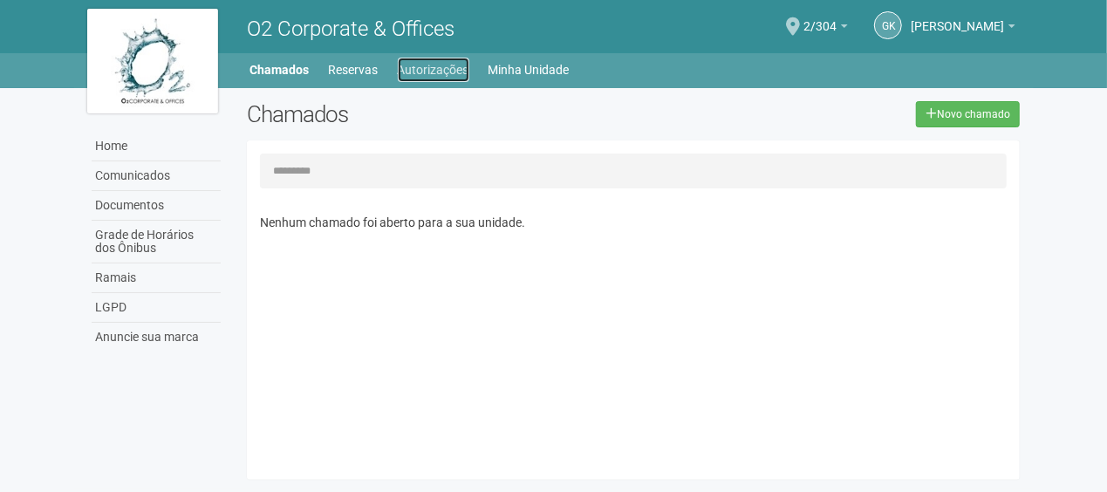
click at [442, 73] on link "Autorizações" at bounding box center [434, 70] width 72 height 24
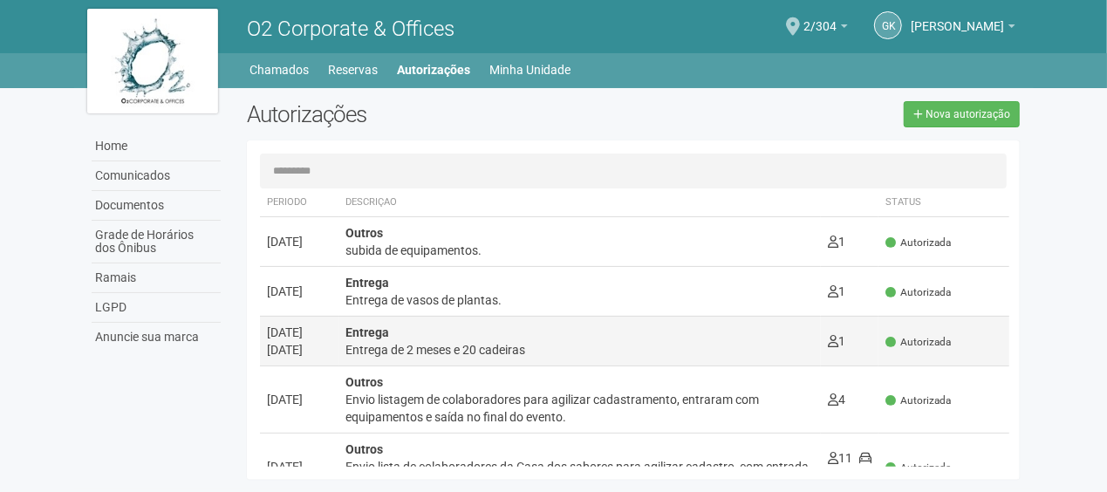
scroll to position [87, 0]
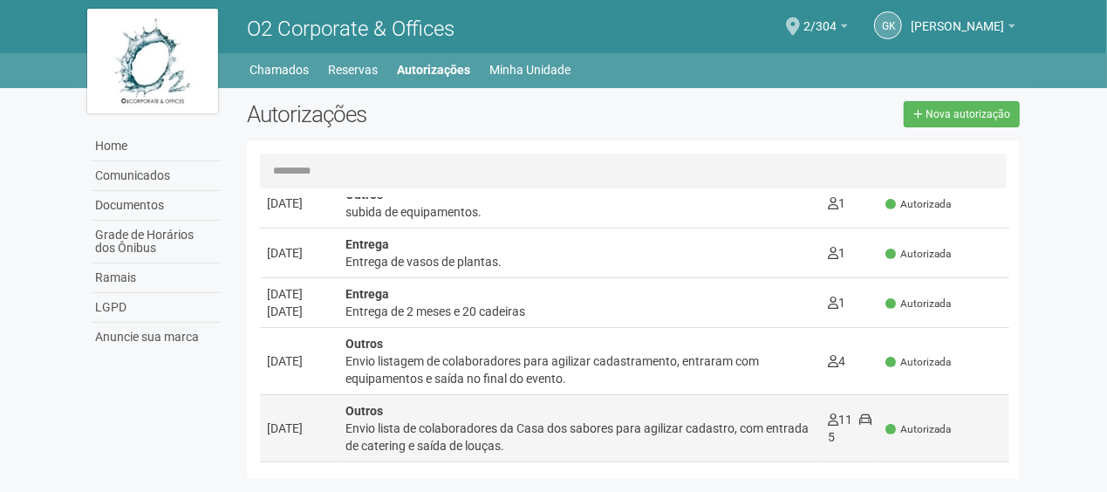
click at [610, 451] on div "Envio lista de colaboradores da Casa dos sabores para agilizar cadastro, com en…" at bounding box center [580, 437] width 469 height 35
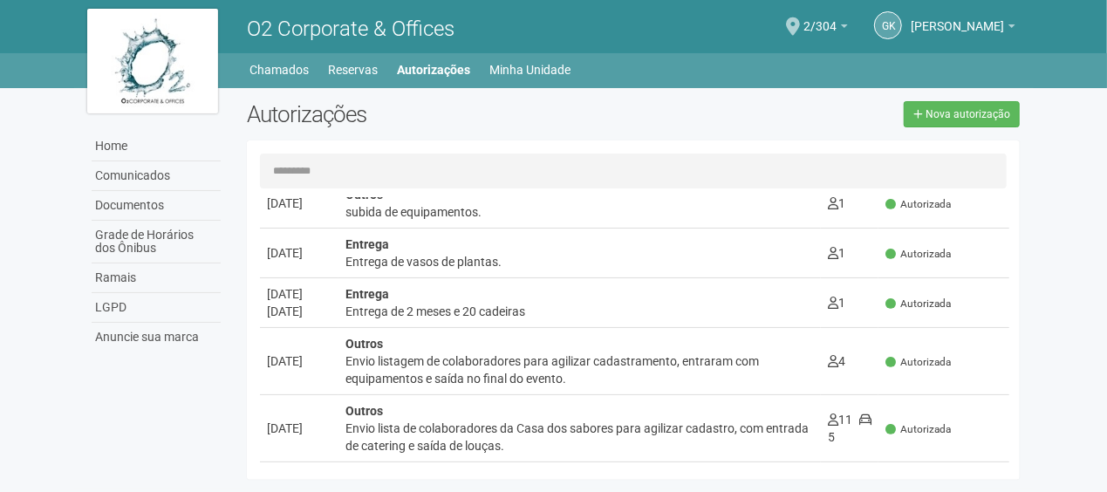
scroll to position [0, 0]
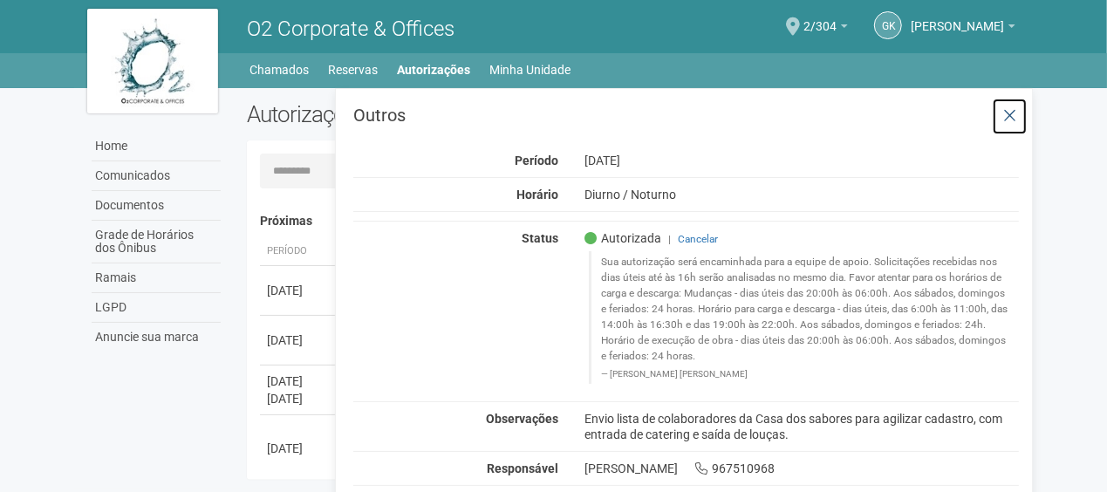
click at [1000, 110] on button at bounding box center [1010, 117] width 36 height 38
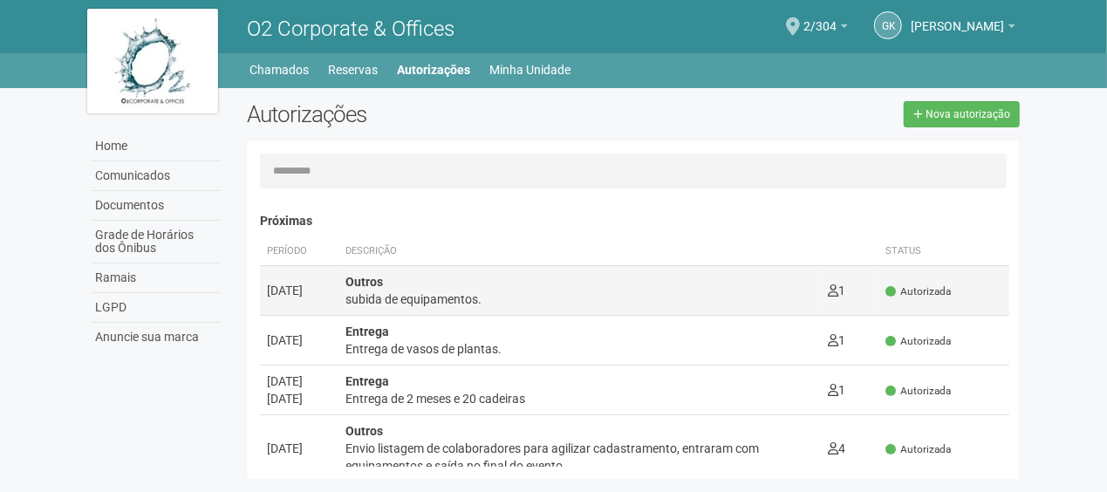
click at [586, 302] on div "subida de equipamentos." at bounding box center [580, 299] width 469 height 17
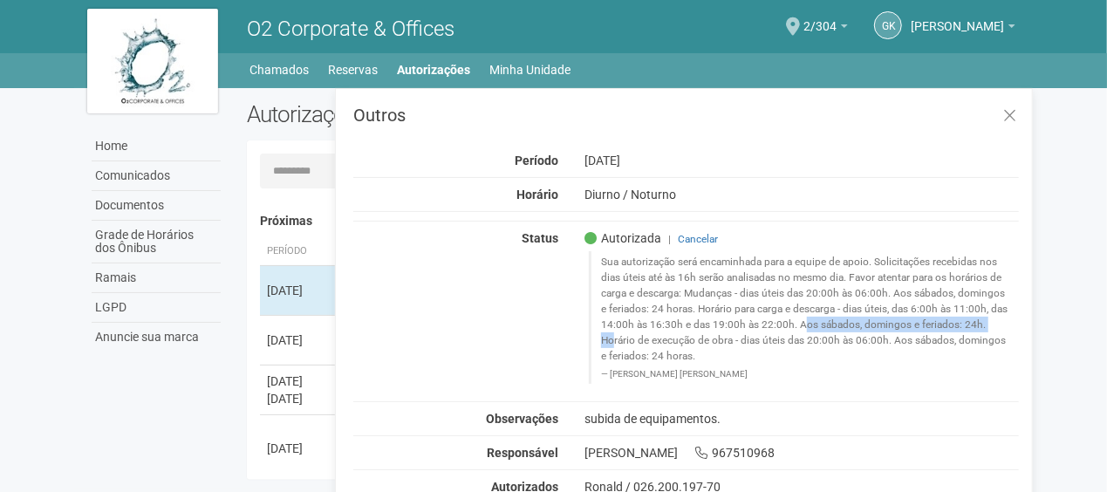
drag, startPoint x: 598, startPoint y: 320, endPoint x: 791, endPoint y: 319, distance: 192.9
click at [791, 319] on blockquote "Sua autorização será encaminhada para a equipe de apoio. Solicitações recebidas…" at bounding box center [804, 317] width 431 height 132
copy blockquote "14:00h às 16:30h e das 19:00h às 22:00h."
click at [1014, 118] on icon at bounding box center [1010, 115] width 13 height 17
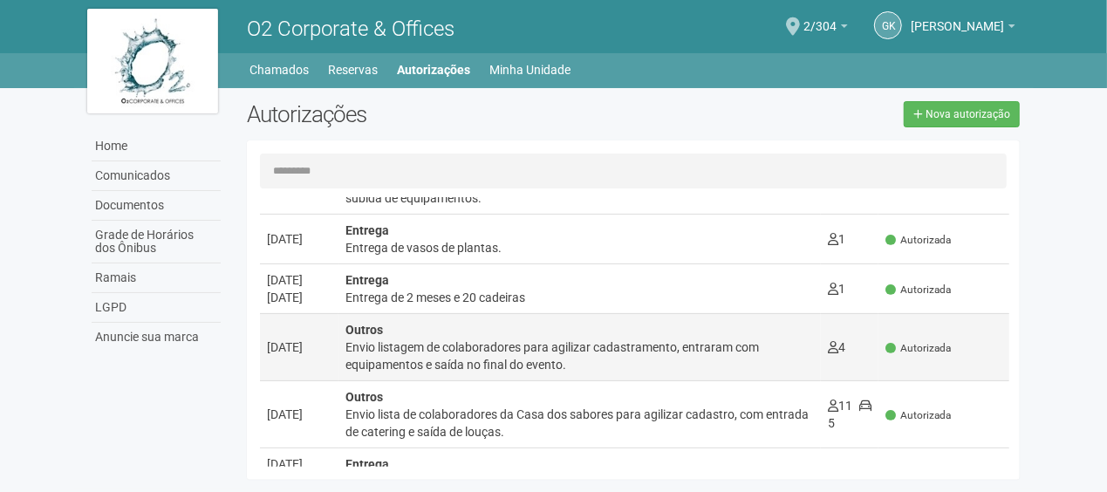
scroll to position [175, 0]
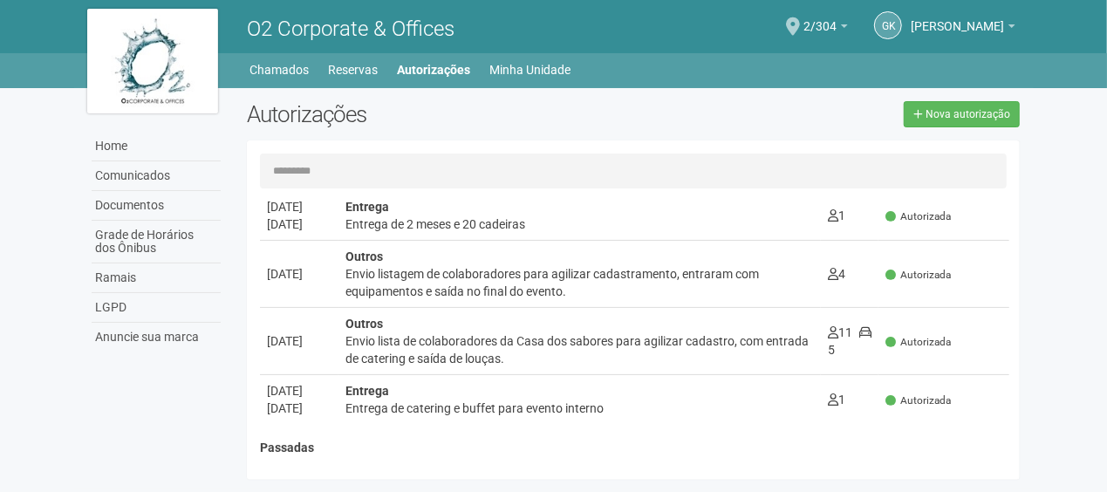
click at [489, 415] on td "Entrega Entrega de catering e buffet para evento interno 1 0" at bounding box center [580, 399] width 483 height 50
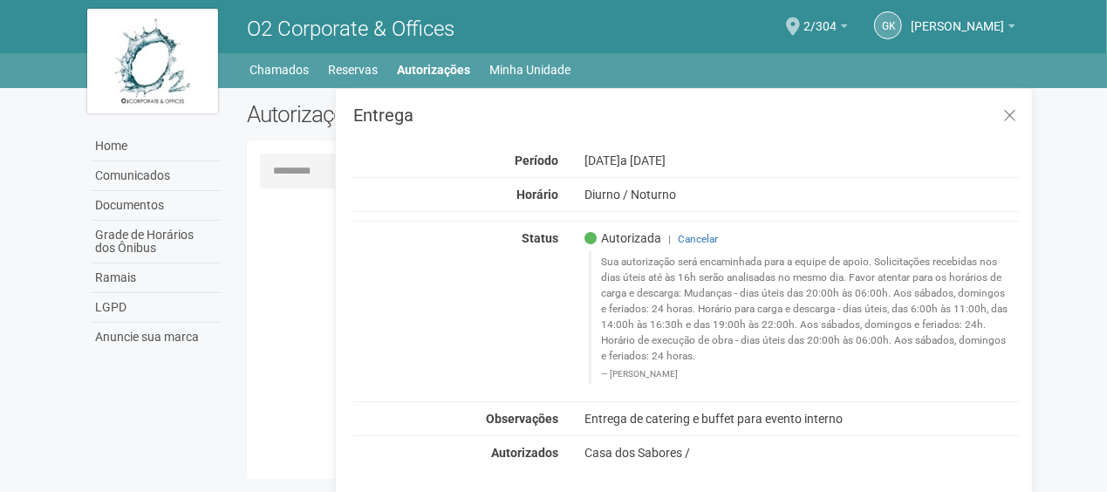
scroll to position [0, 0]
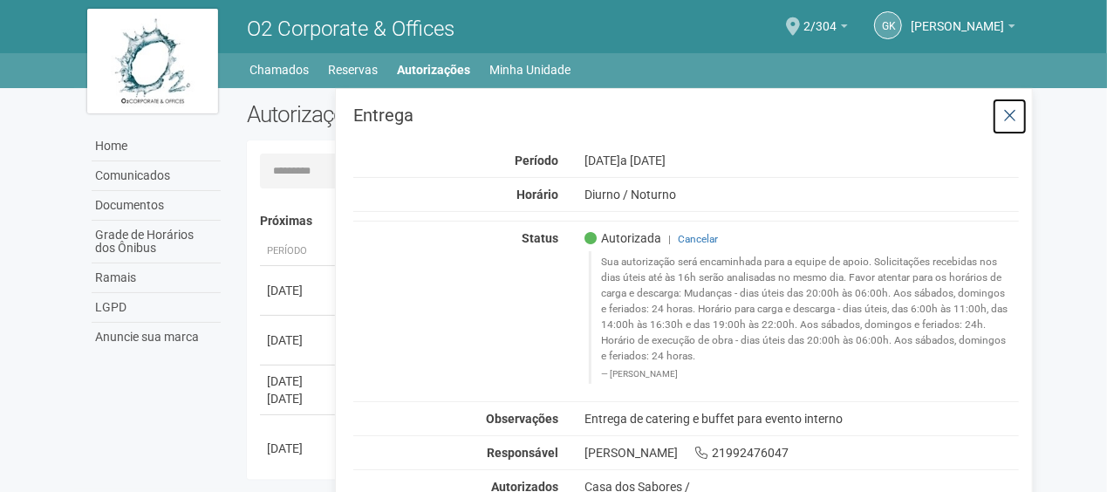
click at [1019, 117] on button at bounding box center [1010, 117] width 36 height 38
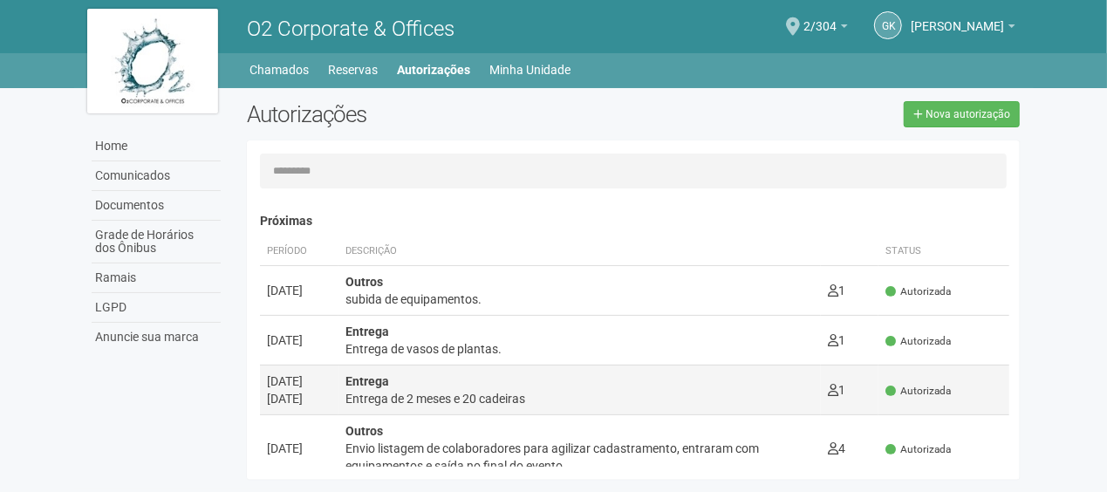
scroll to position [87, 0]
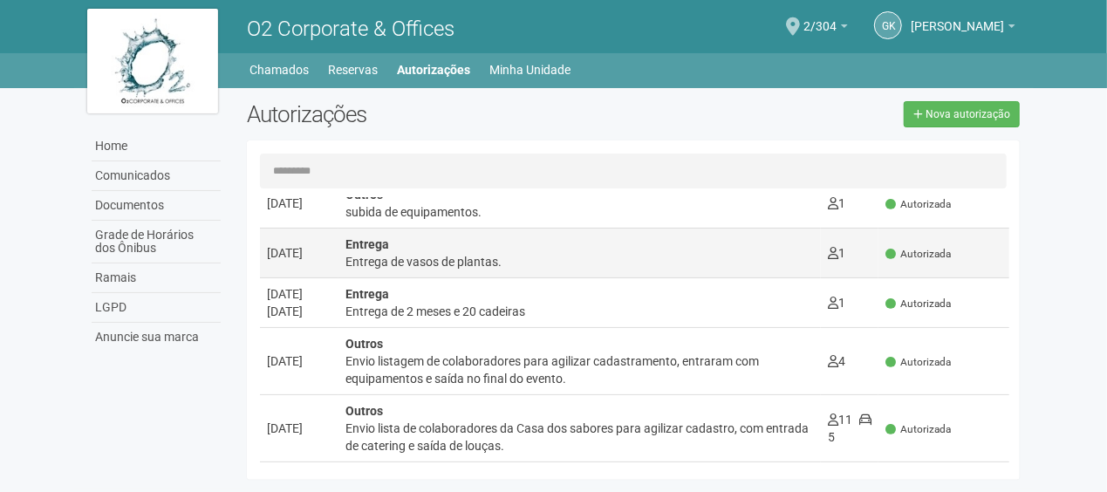
click at [460, 266] on div "Entrega de vasos de plantas." at bounding box center [580, 261] width 469 height 17
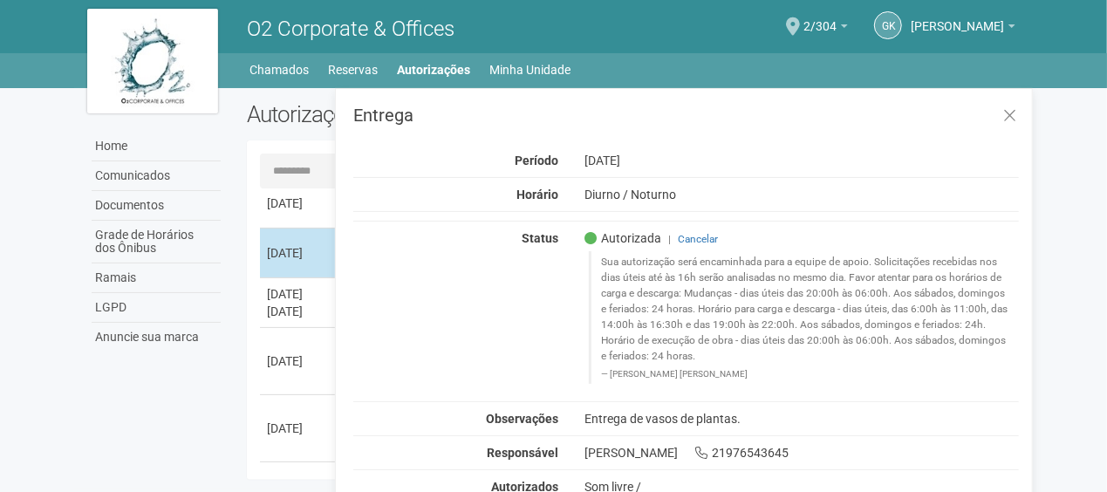
scroll to position [0, 0]
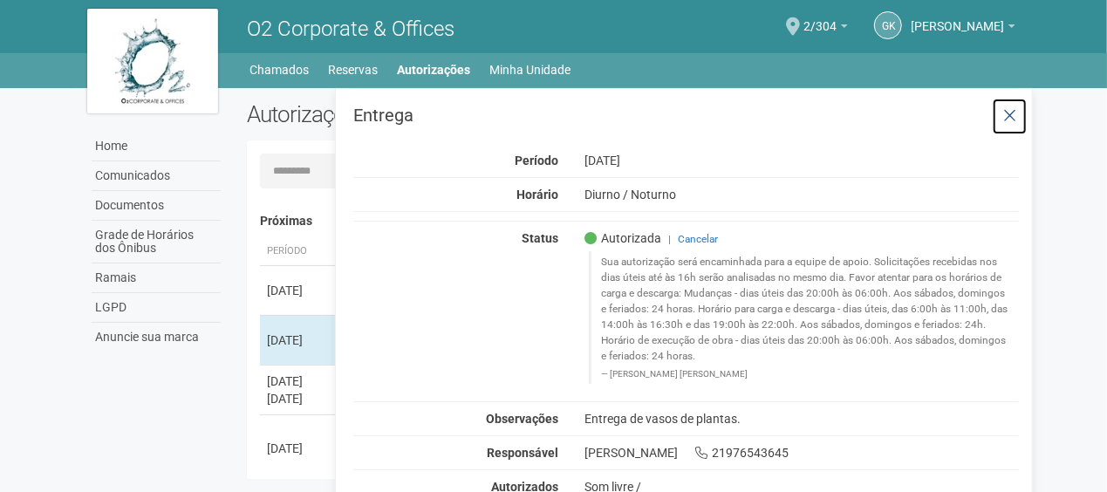
click at [1017, 122] on icon at bounding box center [1010, 115] width 13 height 17
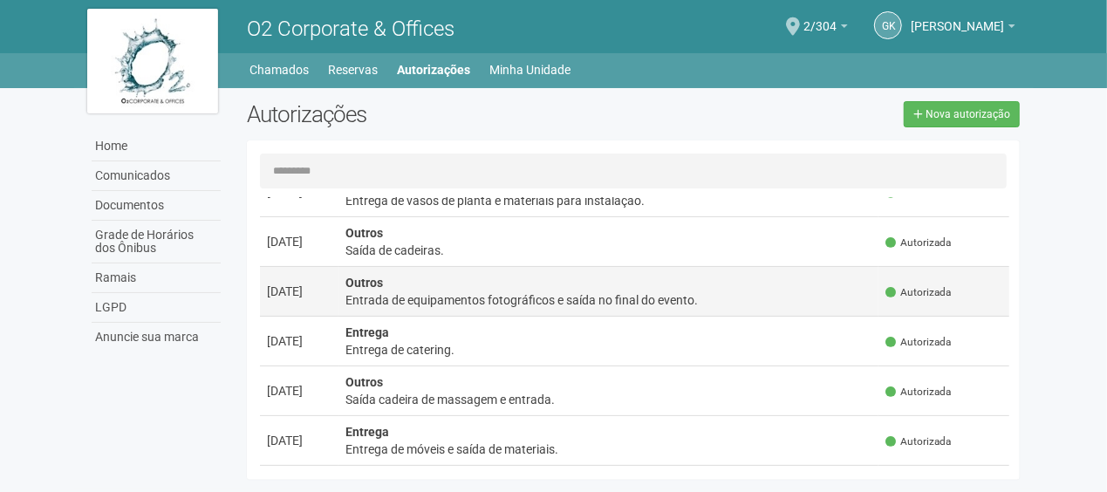
scroll to position [611, 0]
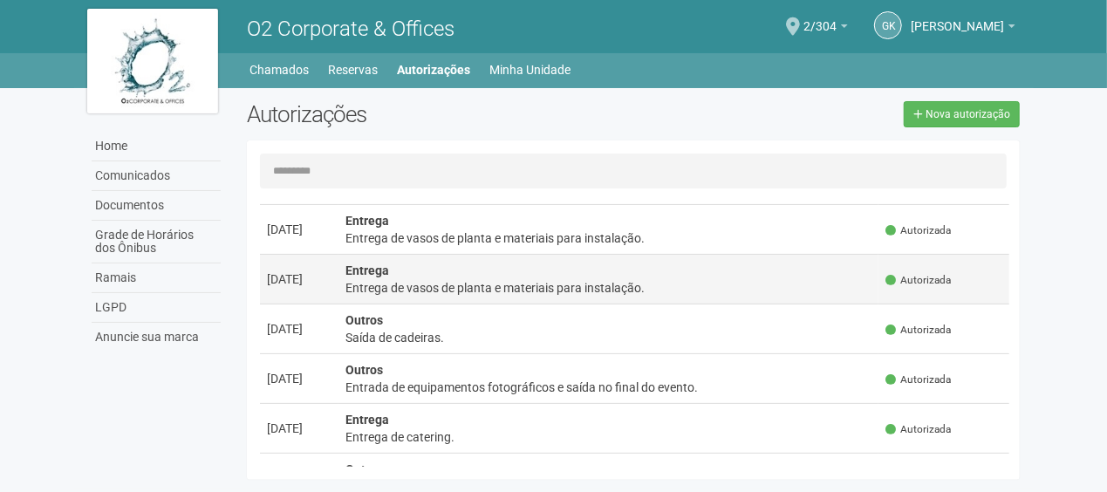
click at [400, 286] on div "Entrega de vasos de planta e materiais para instalação." at bounding box center [609, 287] width 527 height 17
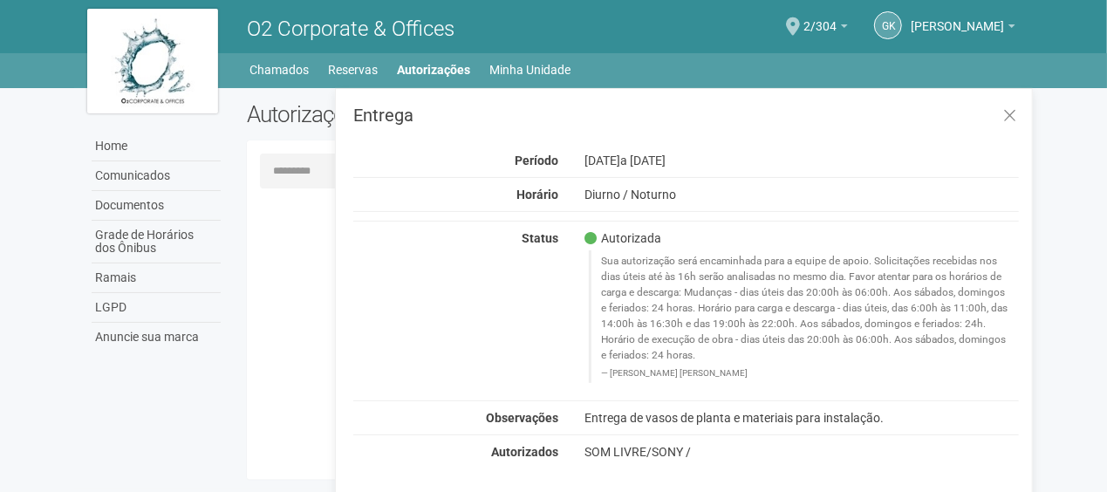
scroll to position [0, 0]
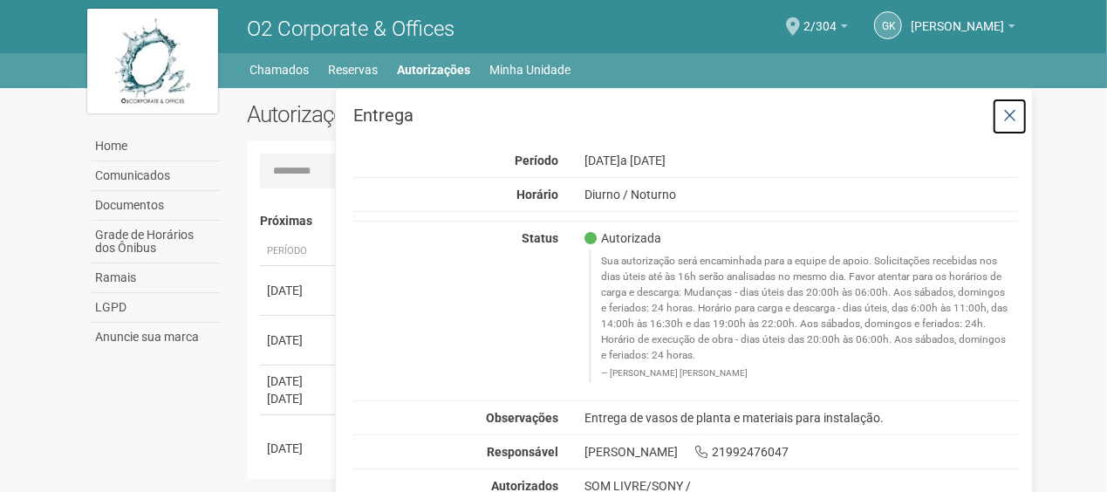
click at [1016, 122] on icon at bounding box center [1010, 115] width 13 height 17
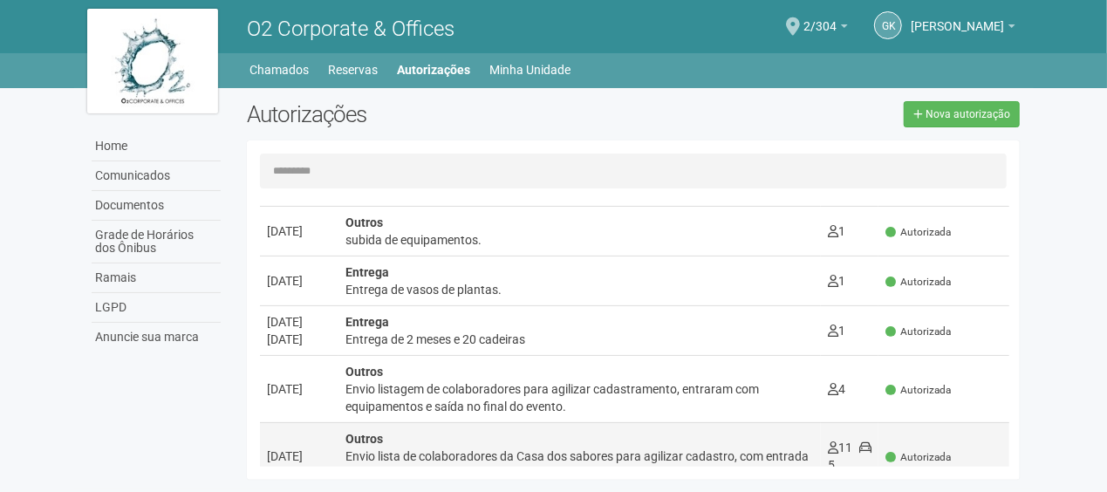
scroll to position [87, 0]
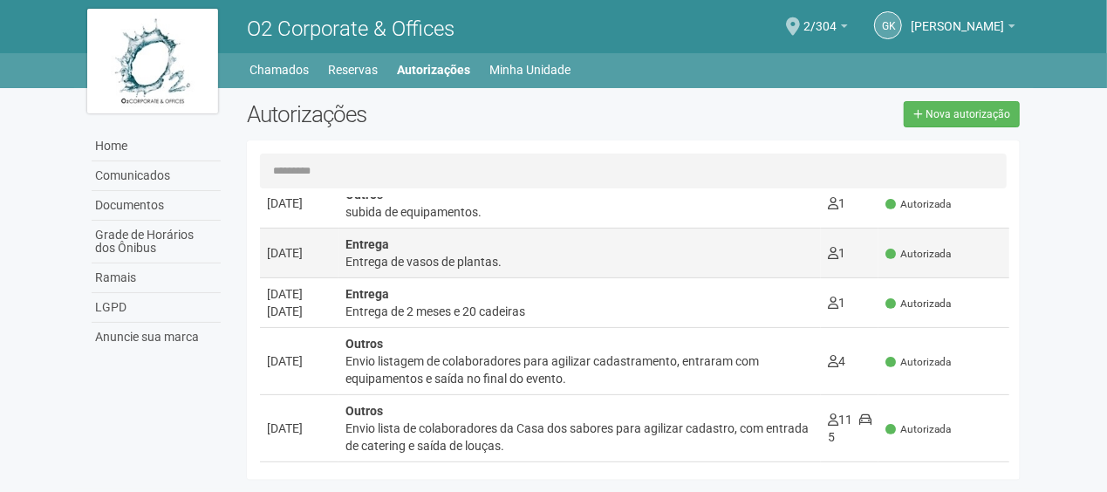
click at [360, 247] on strong "Entrega" at bounding box center [368, 244] width 44 height 14
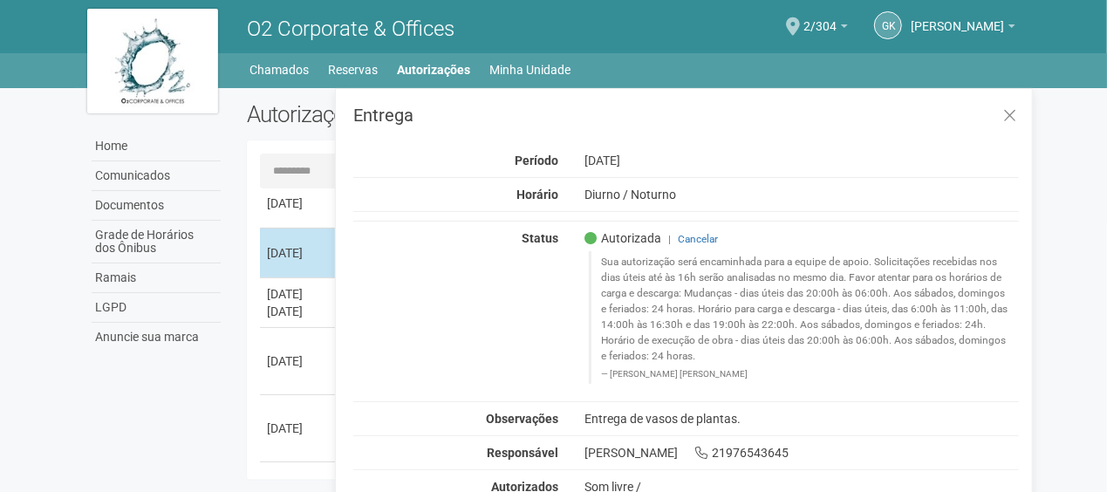
scroll to position [0, 0]
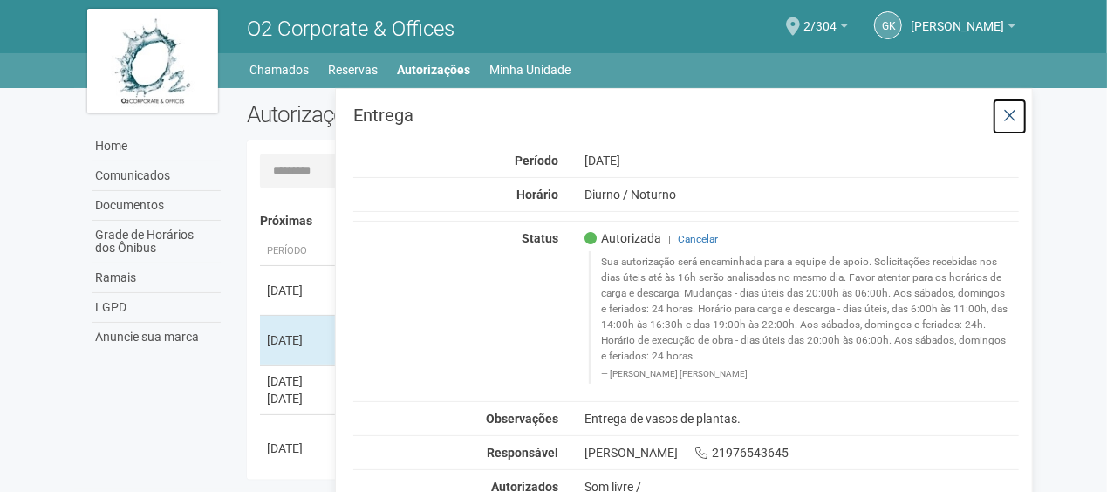
drag, startPoint x: 994, startPoint y: 112, endPoint x: 965, endPoint y: 118, distance: 29.4
click at [994, 112] on button at bounding box center [1010, 117] width 36 height 38
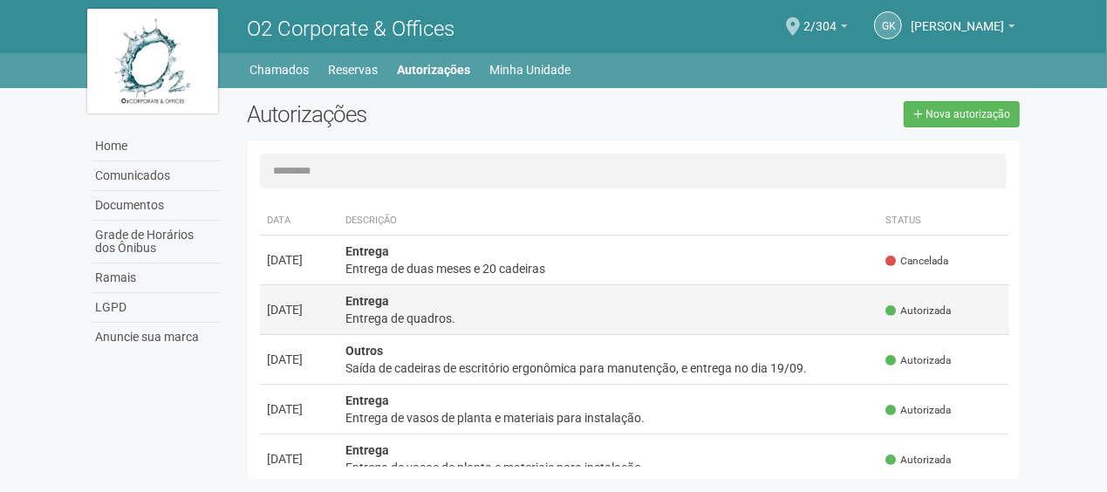
scroll to position [436, 0]
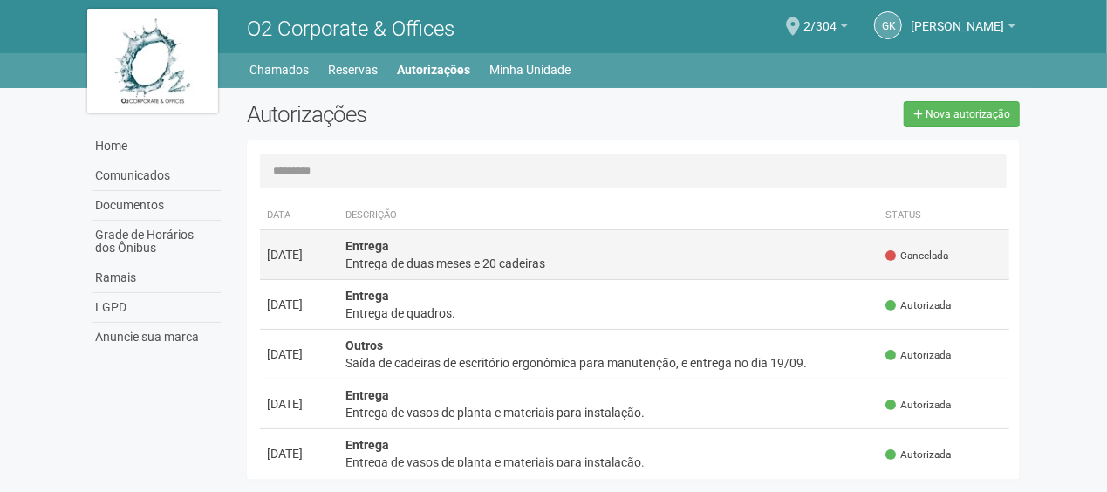
click at [401, 271] on td "Entrega Entrega de duas meses e 20 cadeiras" at bounding box center [609, 255] width 541 height 50
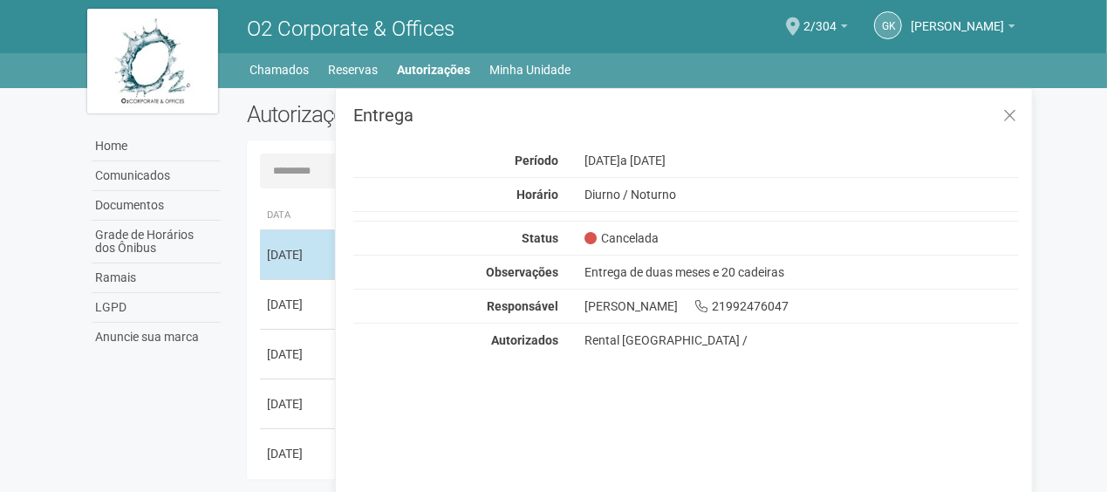
scroll to position [0, 0]
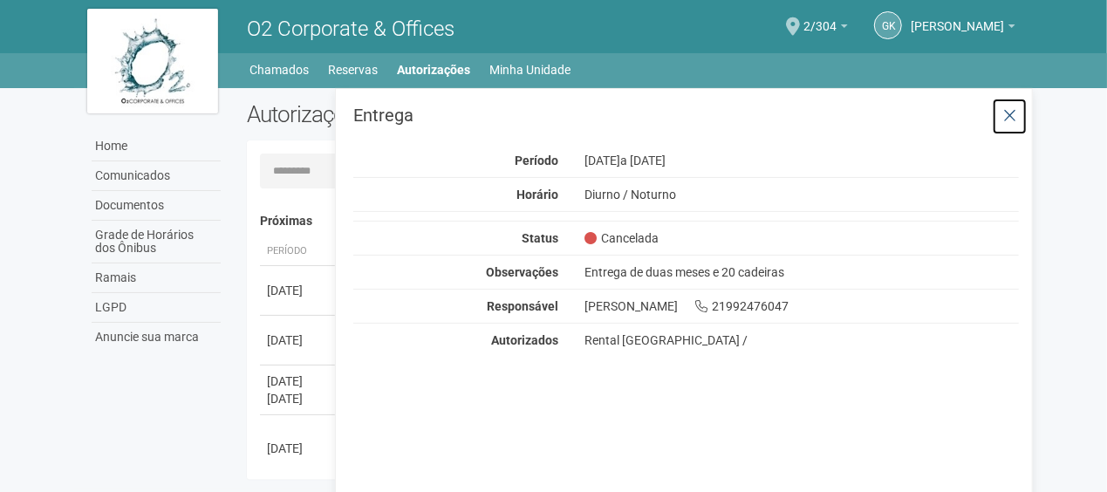
click at [1016, 117] on icon at bounding box center [1010, 115] width 13 height 17
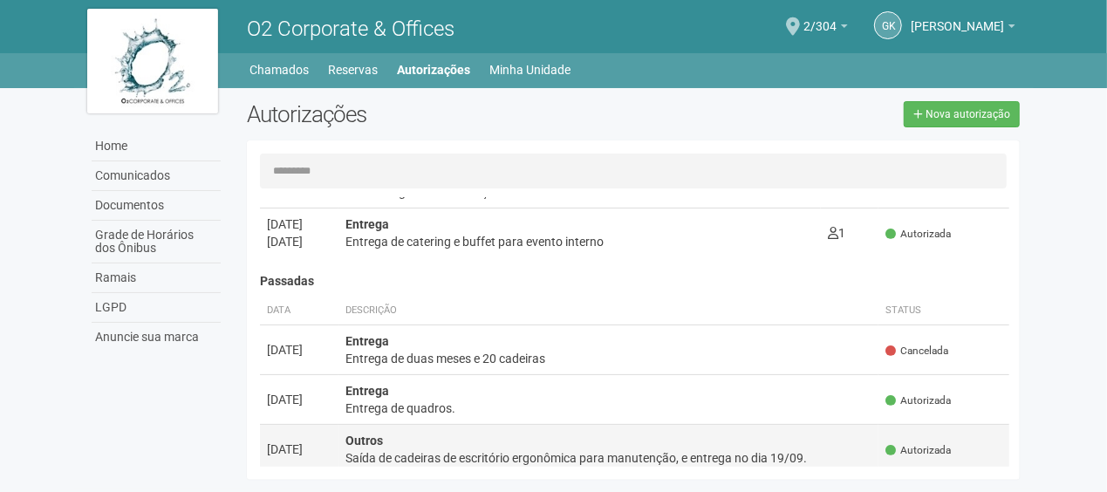
scroll to position [436, 0]
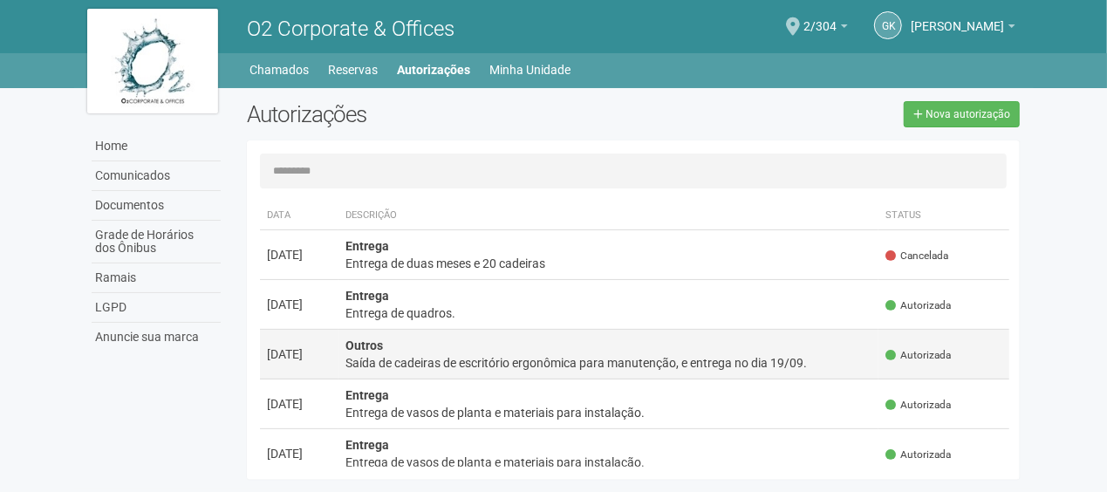
click at [457, 364] on div "Saída de cadeiras de escritório ergonômica para manutenção, e entrega no dia 19…" at bounding box center [609, 362] width 527 height 17
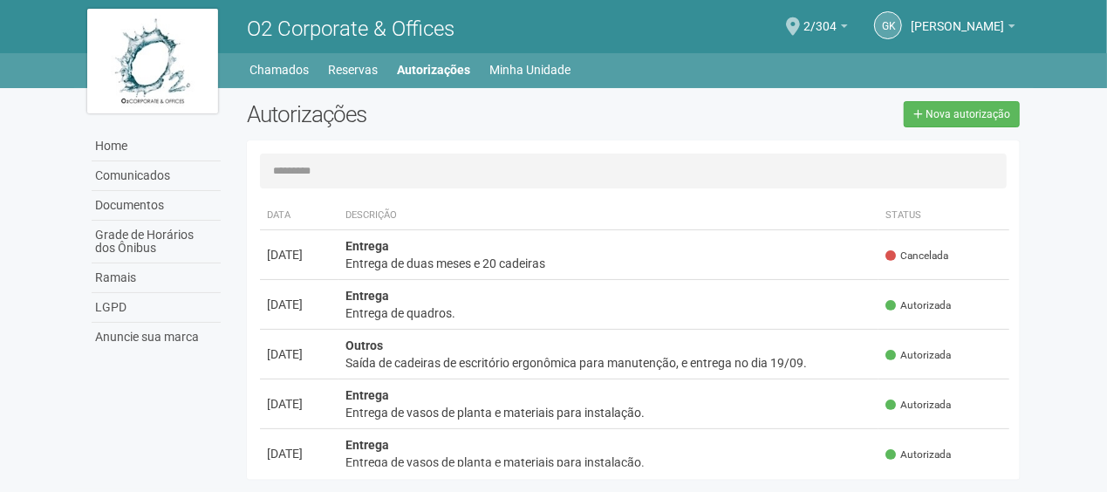
scroll to position [0, 0]
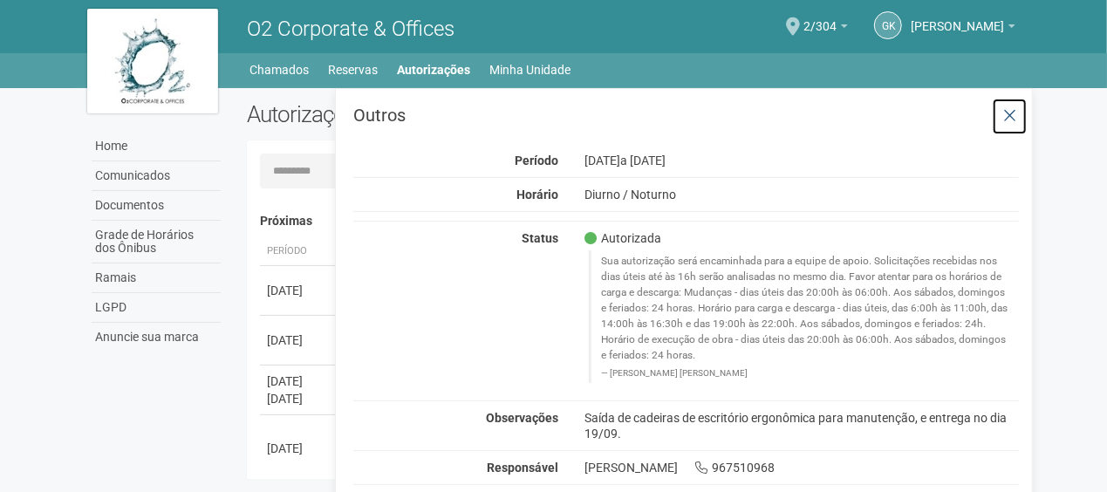
click at [1008, 119] on icon at bounding box center [1010, 115] width 13 height 17
